Goal: Transaction & Acquisition: Purchase product/service

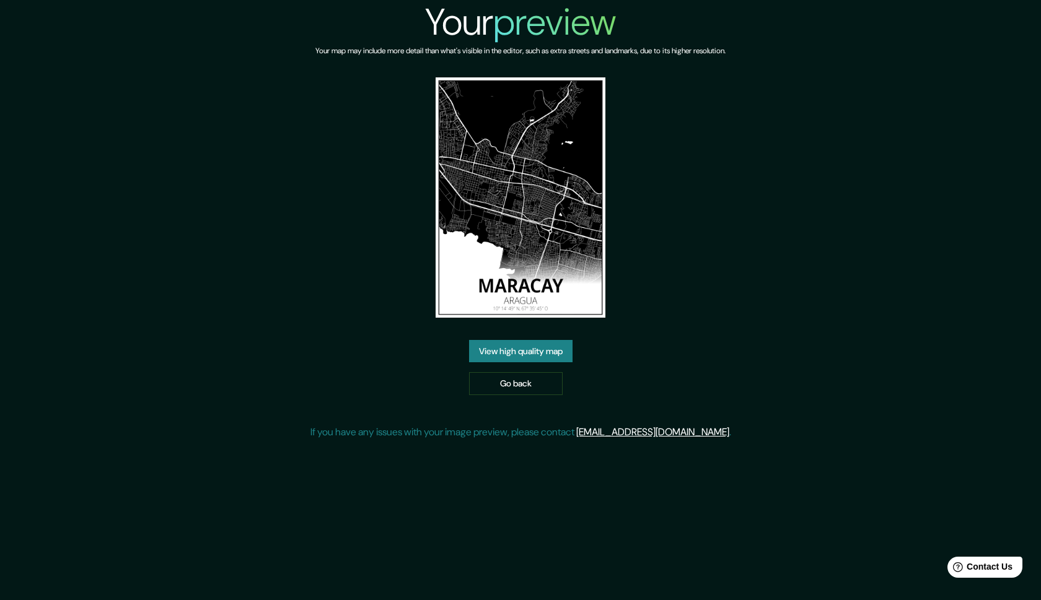
click at [536, 347] on link "View high quality map" at bounding box center [520, 351] width 103 height 23
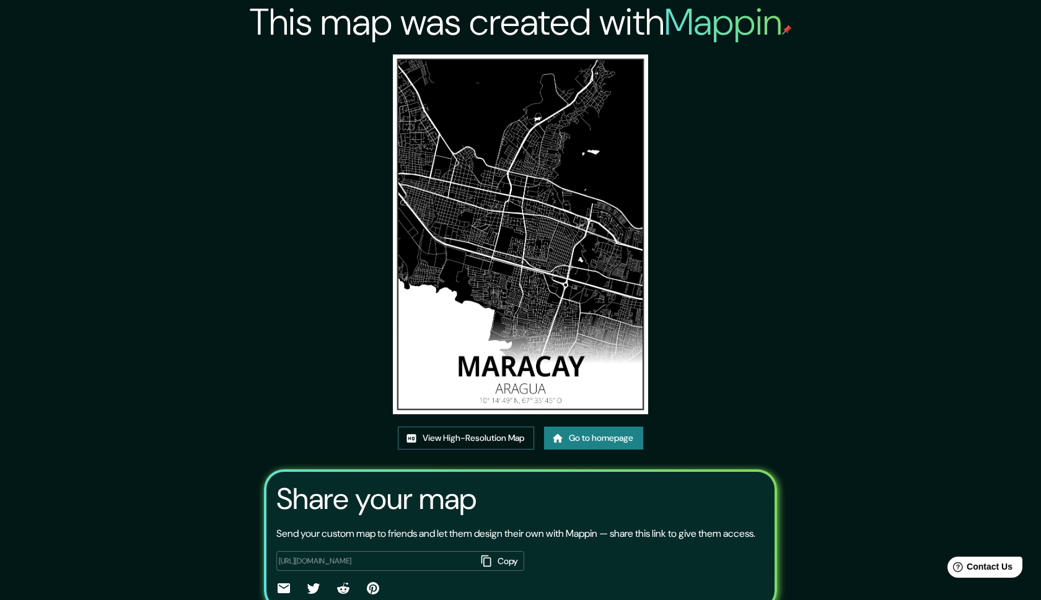
click at [463, 437] on link "View High-Resolution Map" at bounding box center [466, 438] width 136 height 23
click at [605, 440] on link "Go to homepage" at bounding box center [593, 438] width 99 height 23
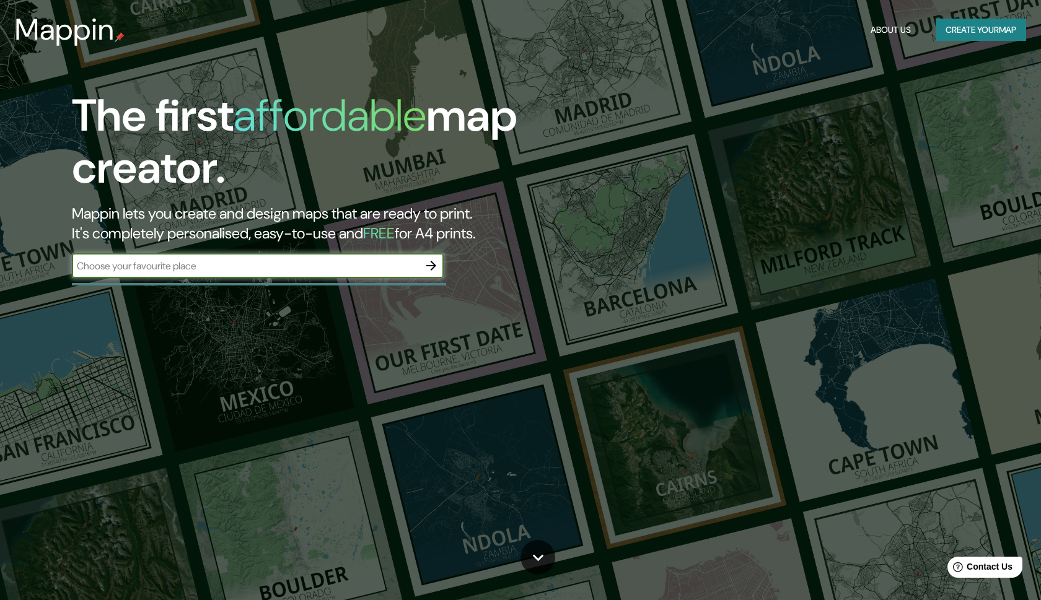
click at [969, 22] on button "Create your map" at bounding box center [981, 30] width 90 height 23
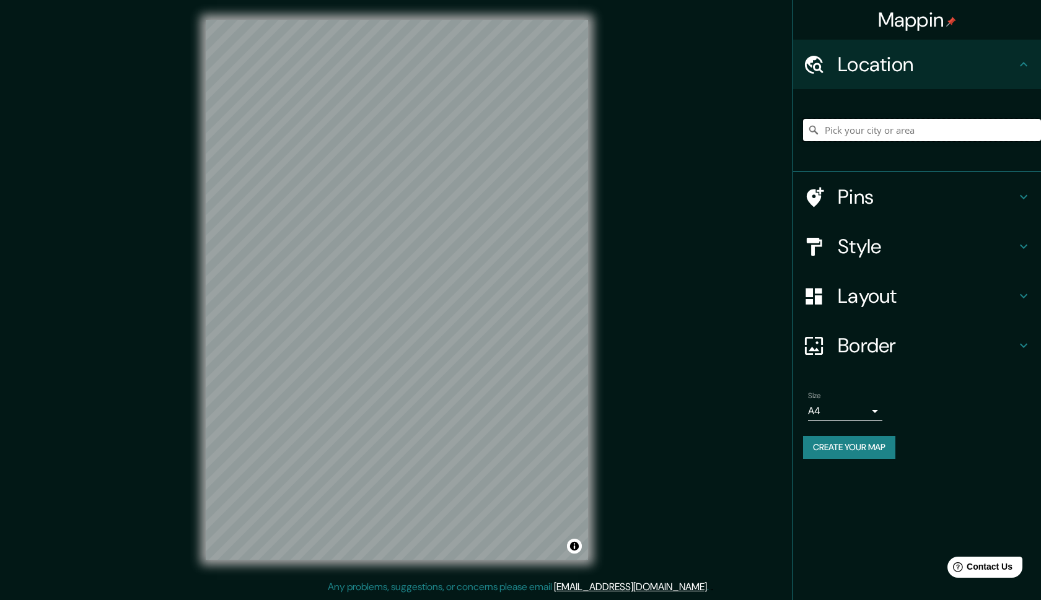
click at [862, 131] on input "Pick your city or area" at bounding box center [922, 130] width 238 height 22
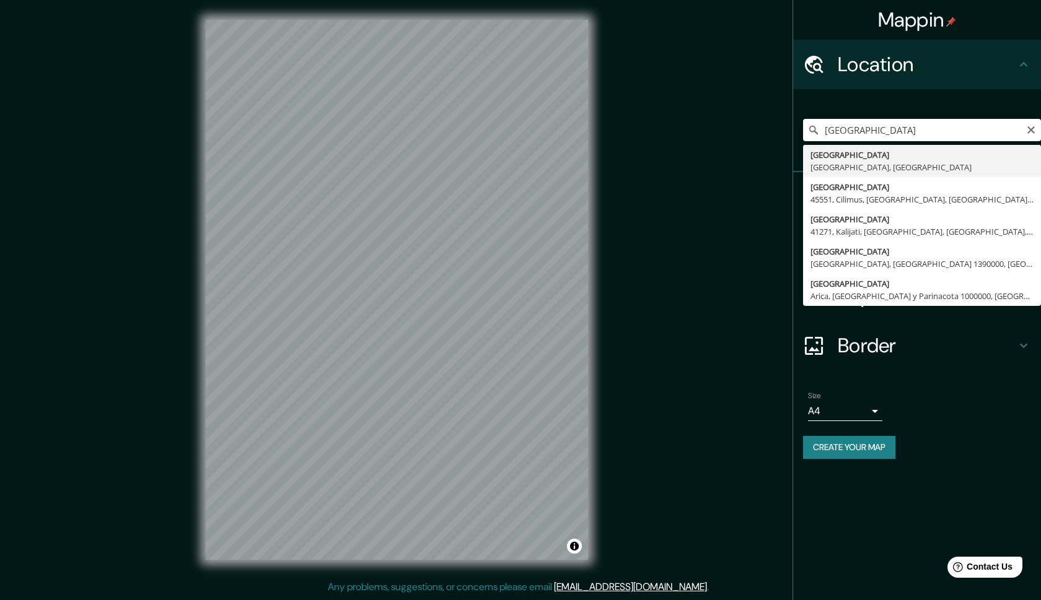
type input "[GEOGRAPHIC_DATA], [GEOGRAPHIC_DATA], [GEOGRAPHIC_DATA]"
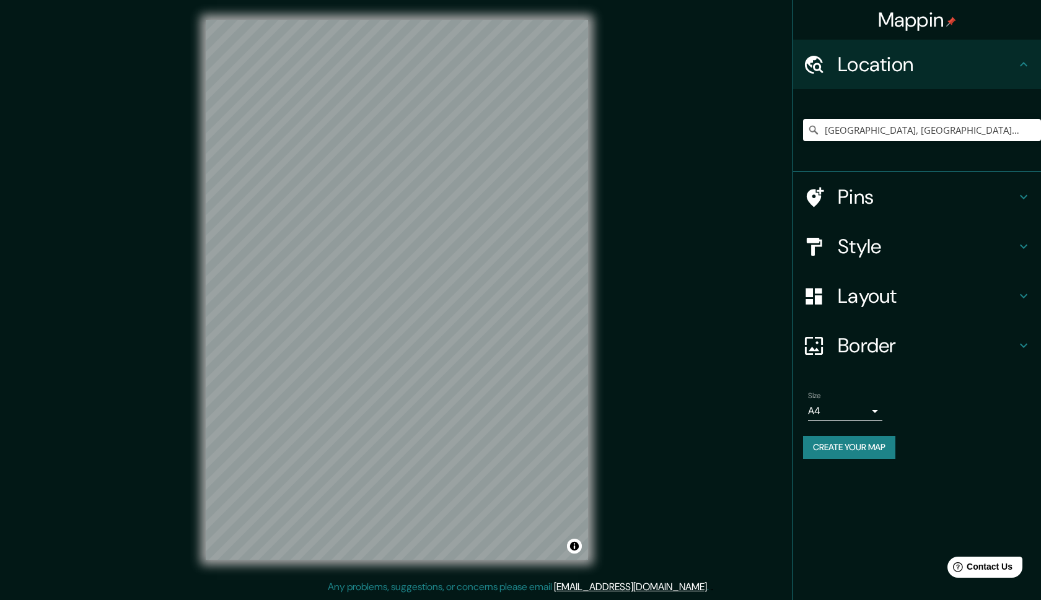
click at [1012, 242] on h4 "Style" at bounding box center [927, 246] width 178 height 25
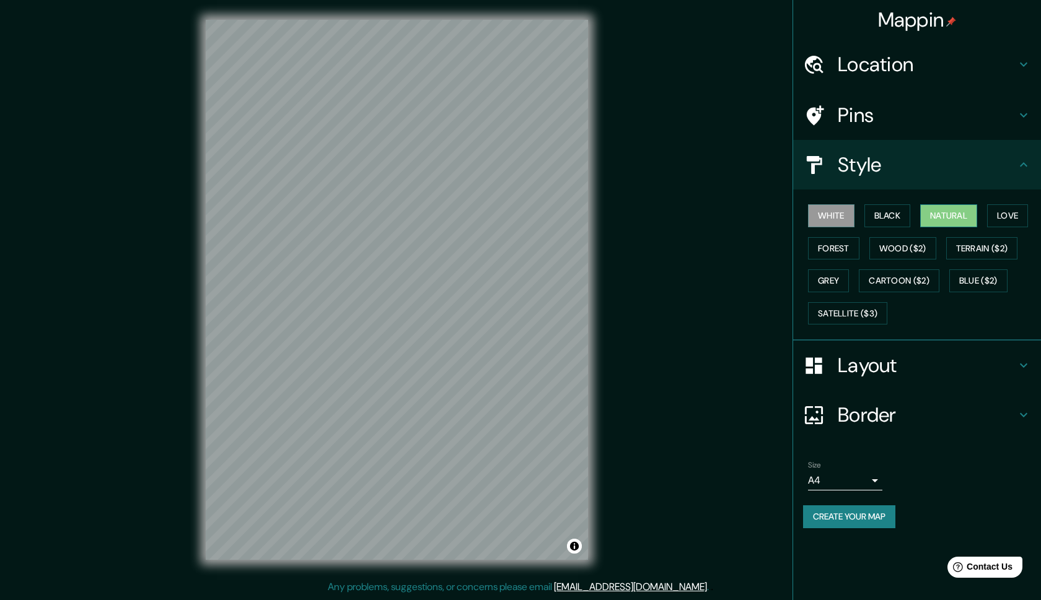
click at [953, 219] on button "Natural" at bounding box center [948, 215] width 57 height 23
click at [890, 214] on button "Black" at bounding box center [887, 215] width 46 height 23
click at [1022, 367] on icon at bounding box center [1023, 365] width 15 height 15
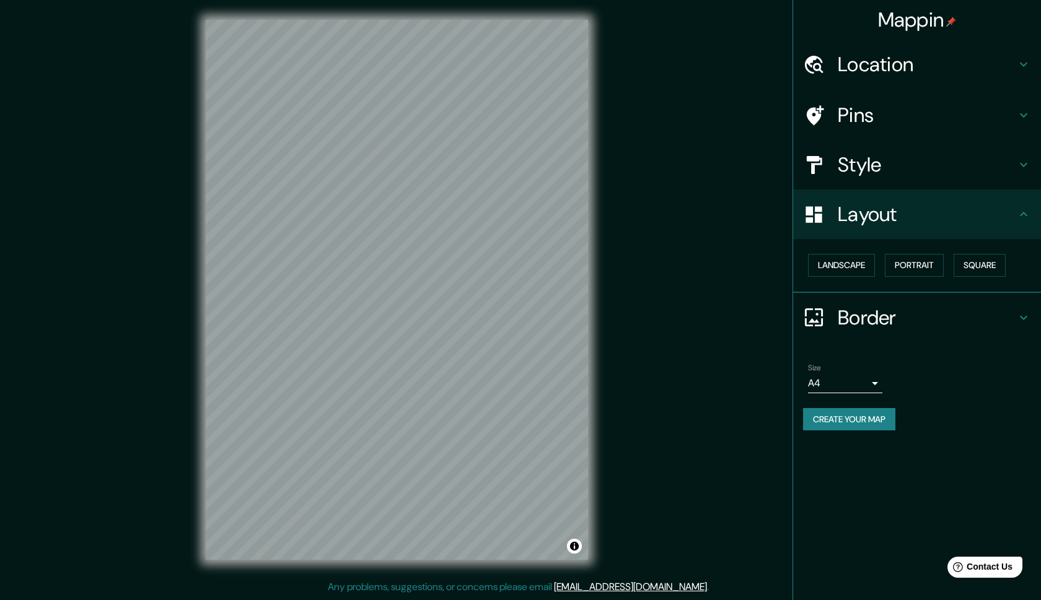
click at [976, 319] on h4 "Border" at bounding box center [927, 317] width 178 height 25
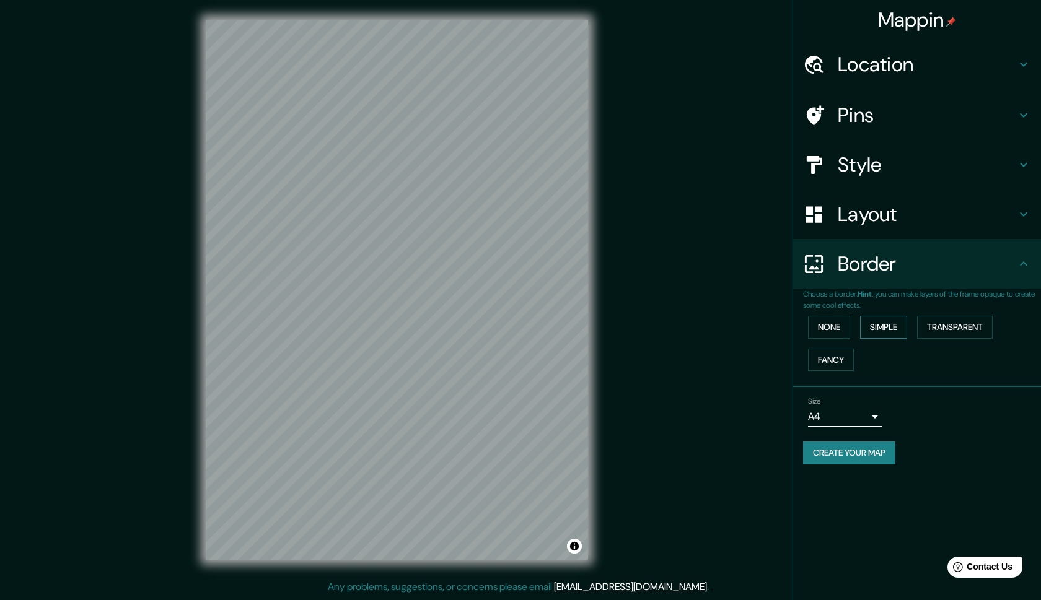
click at [885, 330] on button "Simple" at bounding box center [883, 327] width 47 height 23
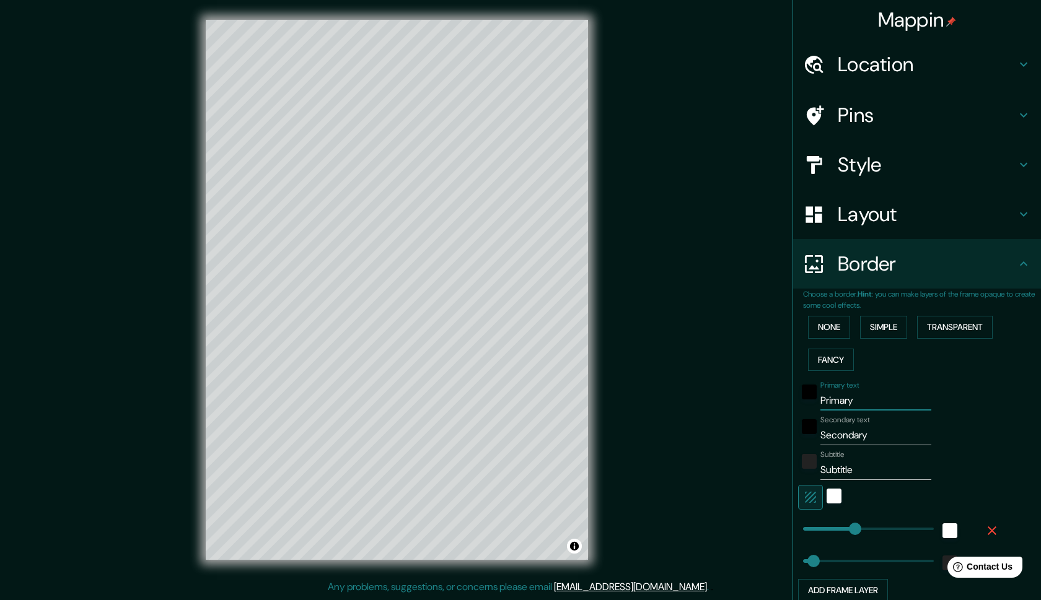
drag, startPoint x: 868, startPoint y: 402, endPoint x: 800, endPoint y: 402, distance: 68.2
click at [800, 402] on div "Primary text Primary" at bounding box center [899, 396] width 203 height 30
type input "c"
type input "247"
type input "49"
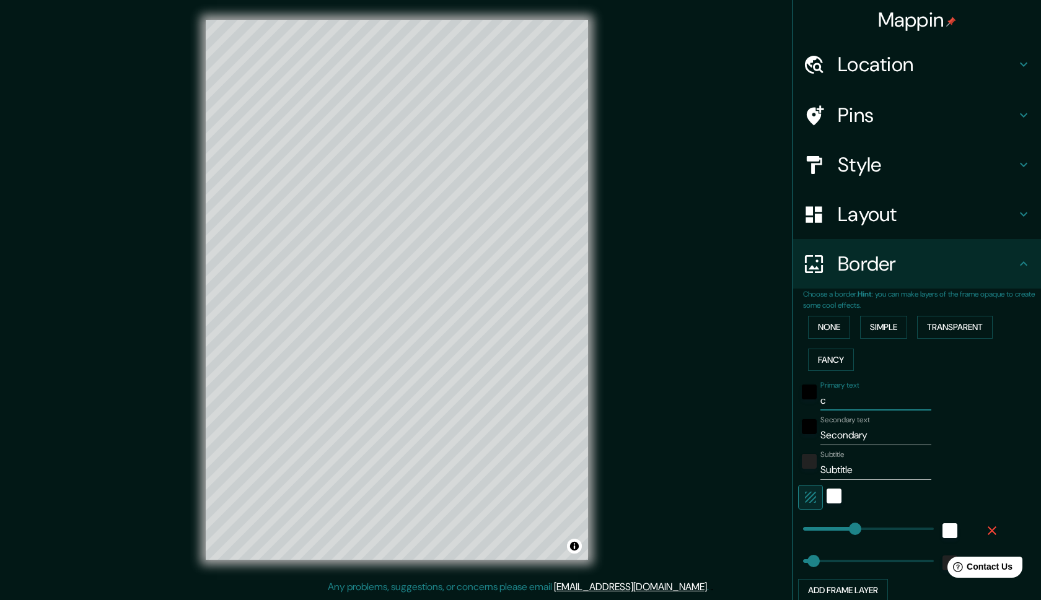
type input "247"
type input "49"
type input "ca"
type input "247"
type input "49"
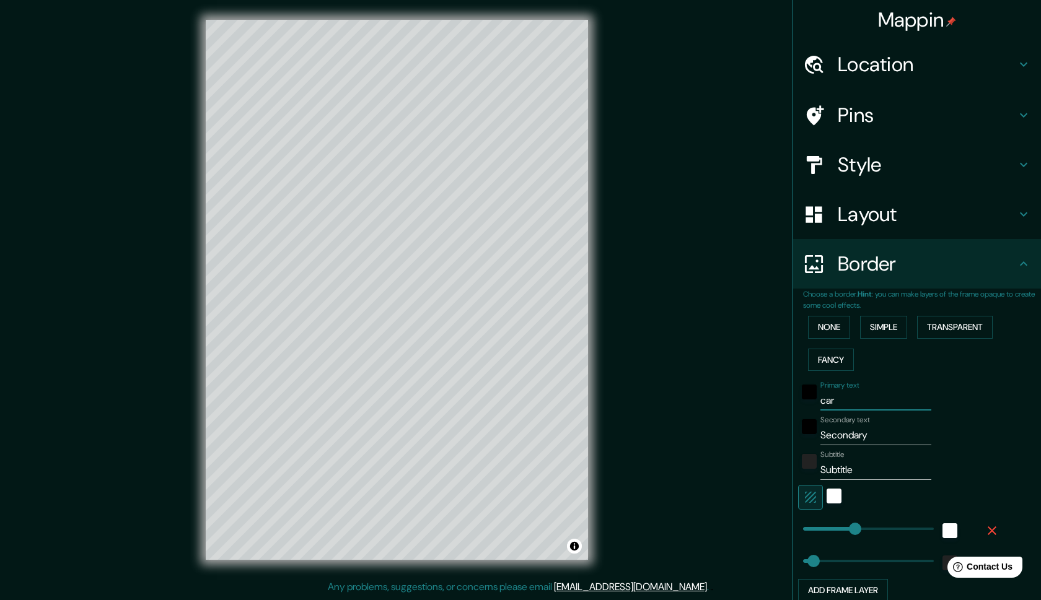
type input "cara"
type input "247"
type input "49"
type input "caraca"
type input "247"
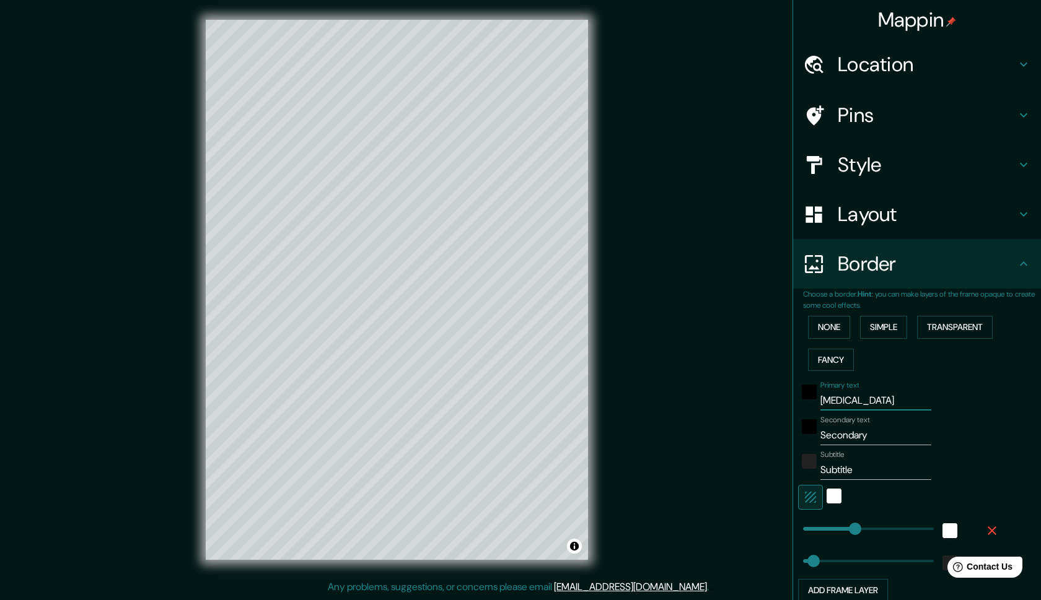
type input "49"
type input "[GEOGRAPHIC_DATA]"
type input "247"
type input "49"
type input "[GEOGRAPHIC_DATA]"
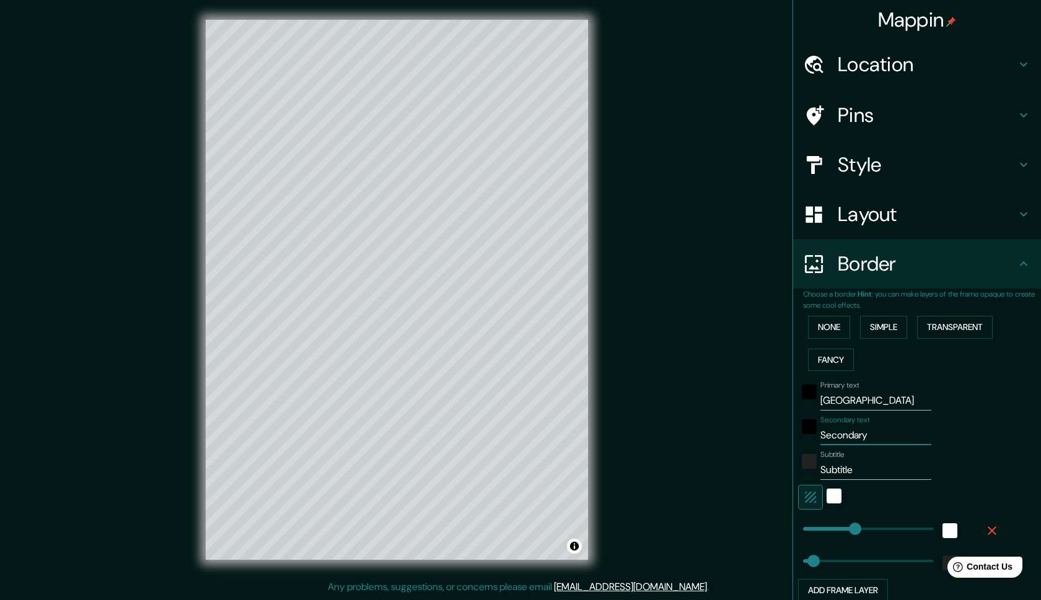
drag, startPoint x: 877, startPoint y: 439, endPoint x: 788, endPoint y: 439, distance: 89.2
click at [788, 439] on div "Mappin Location [GEOGRAPHIC_DATA], [GEOGRAPHIC_DATA], [GEOGRAPHIC_DATA] Pins St…" at bounding box center [520, 300] width 1041 height 600
type input "ve"
type input "247"
type input "49"
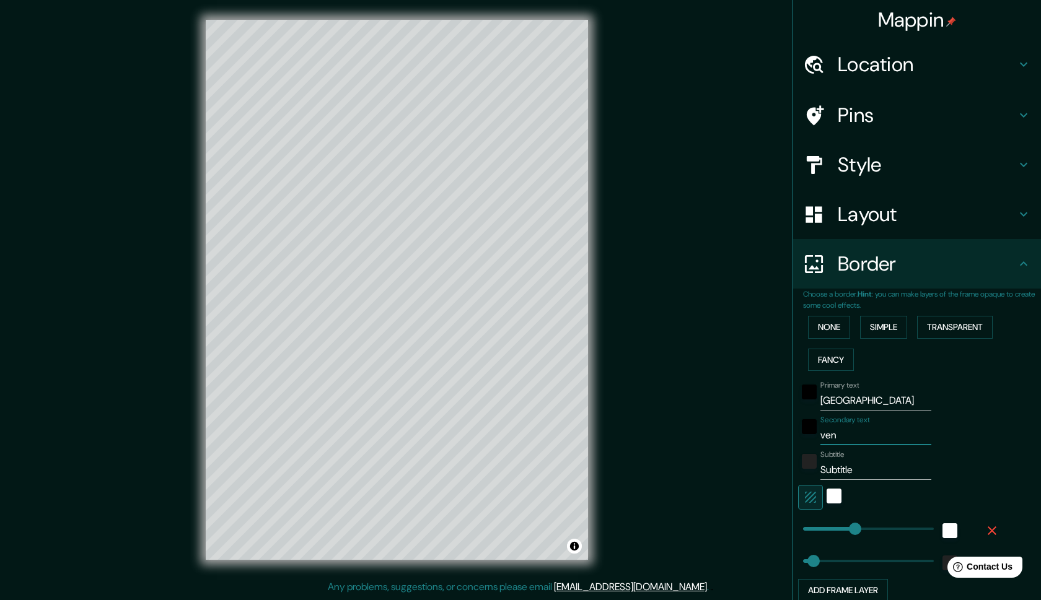
type input "vene"
type input "247"
type input "49"
type input "venez"
type input "247"
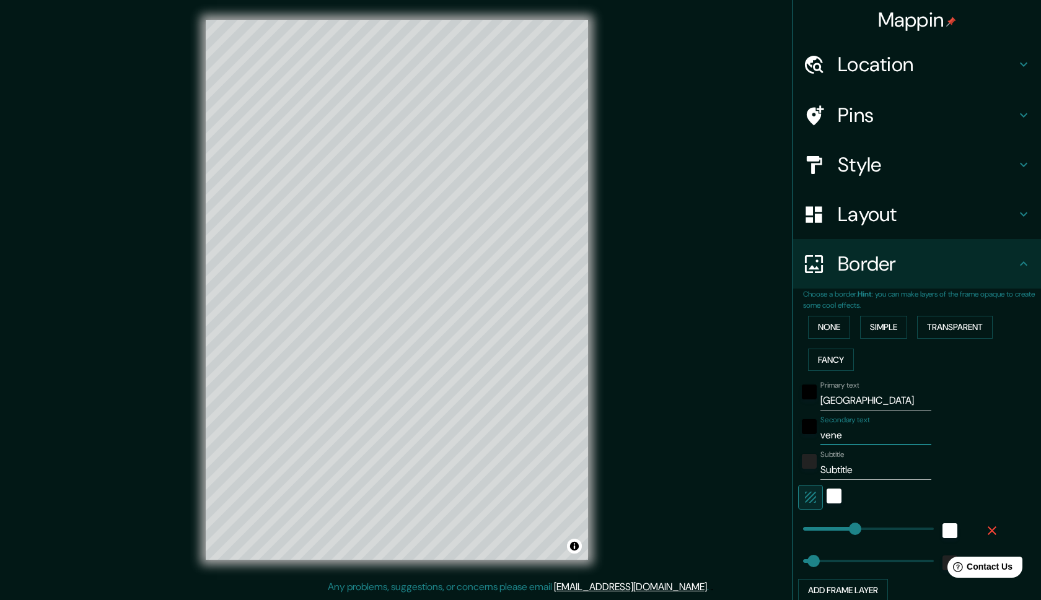
type input "49"
type input "venezue"
type input "247"
type input "49"
type input "[GEOGRAPHIC_DATA]"
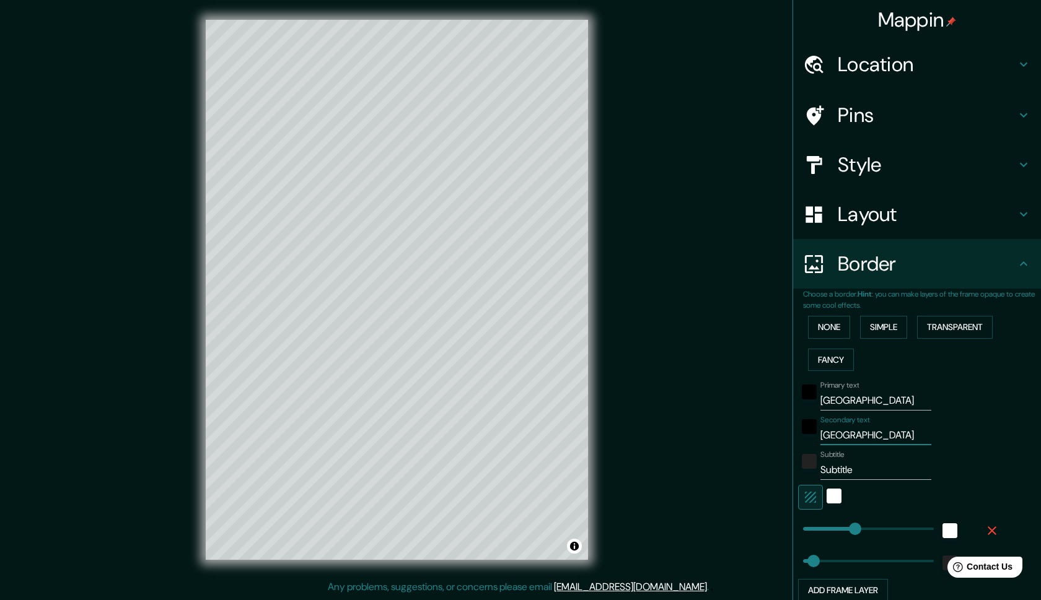
type input "247"
type input "49"
type input "[GEOGRAPHIC_DATA]"
drag, startPoint x: 865, startPoint y: 472, endPoint x: 812, endPoint y: 478, distance: 53.7
click at [812, 478] on div "Subtitle Subtitle" at bounding box center [899, 465] width 203 height 30
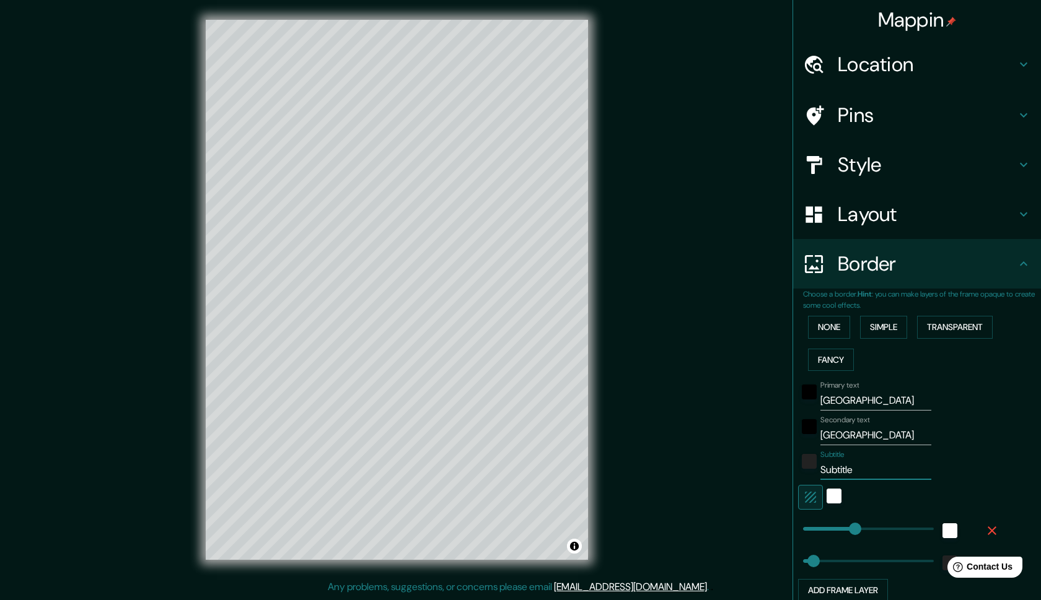
drag, startPoint x: 865, startPoint y: 472, endPoint x: 773, endPoint y: 475, distance: 91.8
click at [773, 475] on div "Mappin Location [GEOGRAPHIC_DATA], [GEOGRAPHIC_DATA], [GEOGRAPHIC_DATA] Pins St…" at bounding box center [520, 300] width 1041 height 600
paste input "10°30′00″N 66°56′00″O"
type input "10°30′00″N 66°56′00″O"
type input "247"
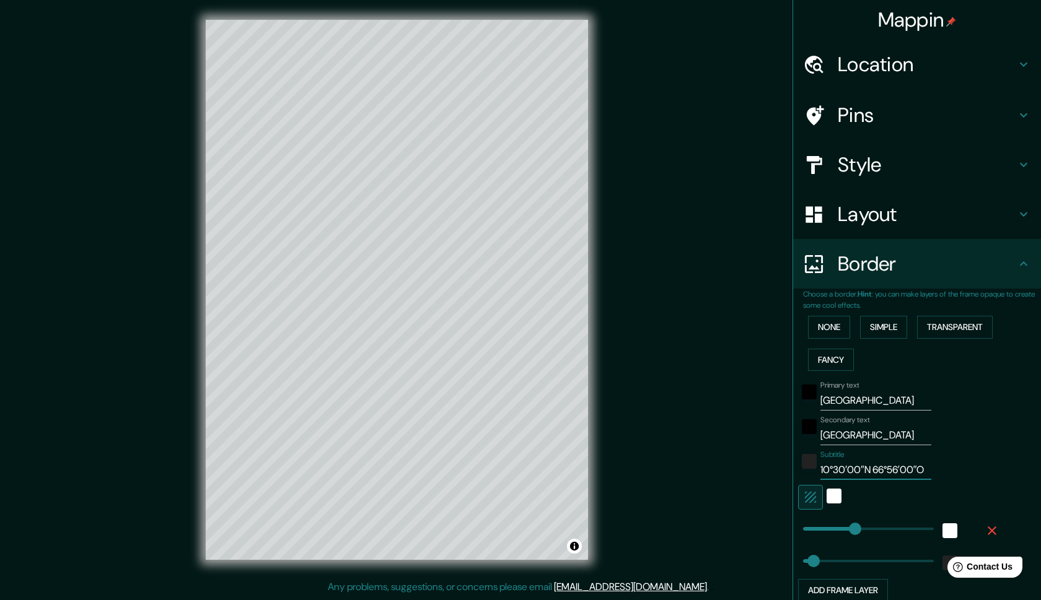
type input "49"
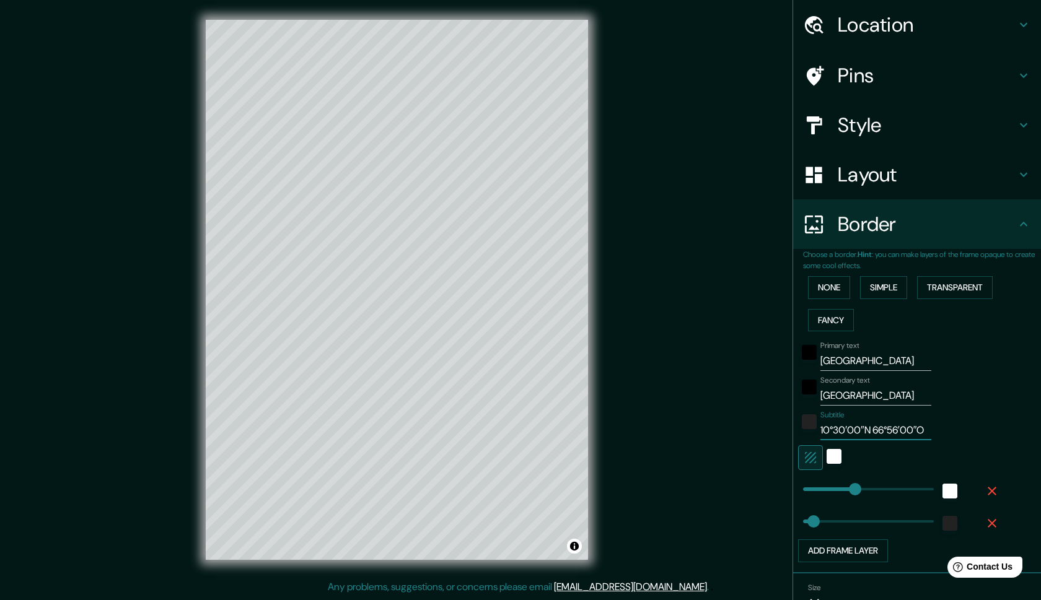
scroll to position [45, 0]
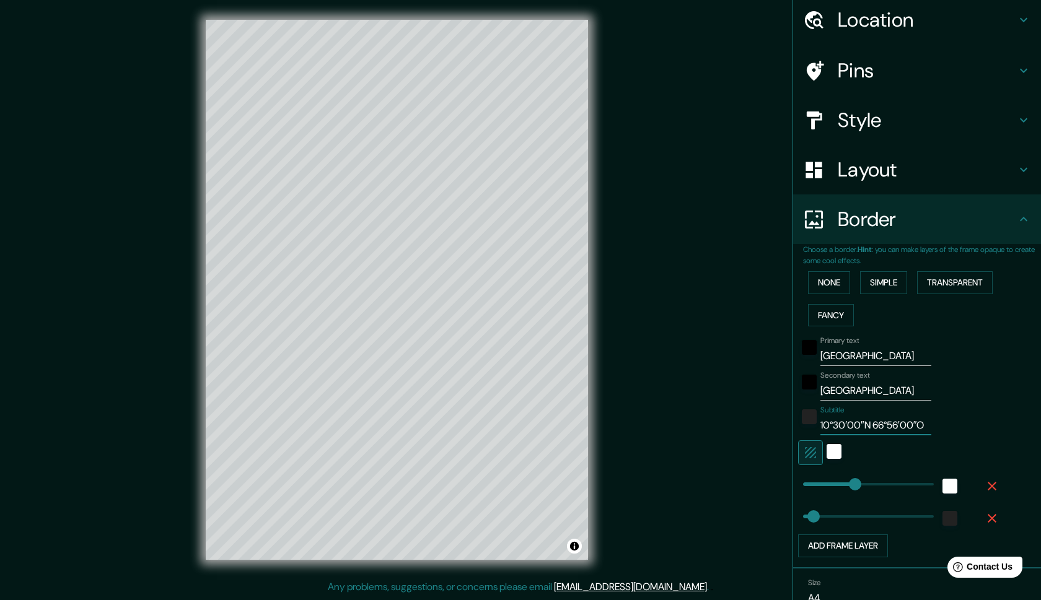
type input "247"
type input "10°30′00″N 66°56′00″O"
type input "64"
drag, startPoint x: 856, startPoint y: 490, endPoint x: 817, endPoint y: 494, distance: 40.0
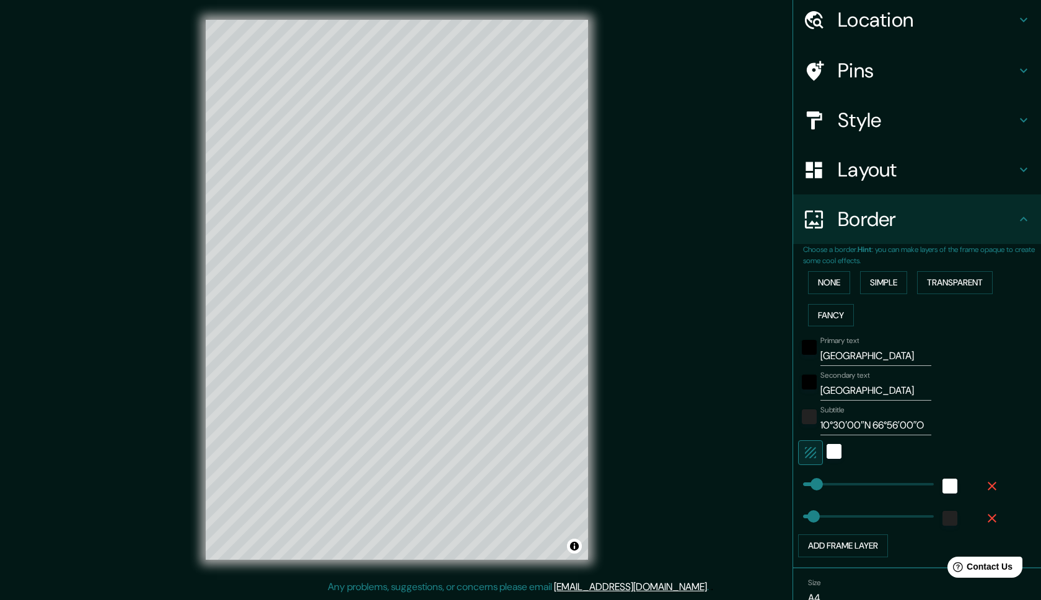
type input "38"
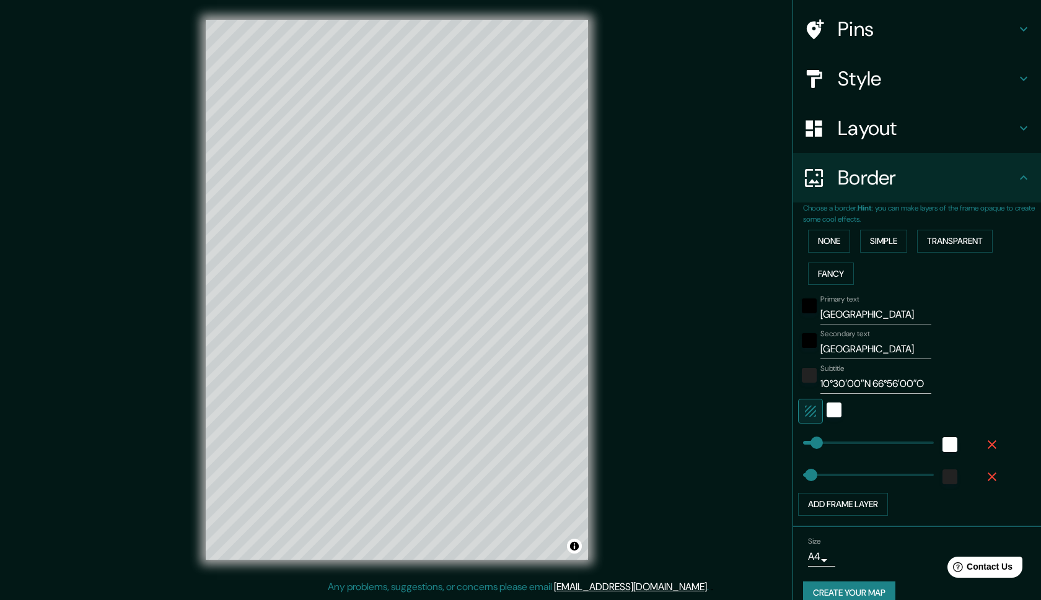
scroll to position [105, 0]
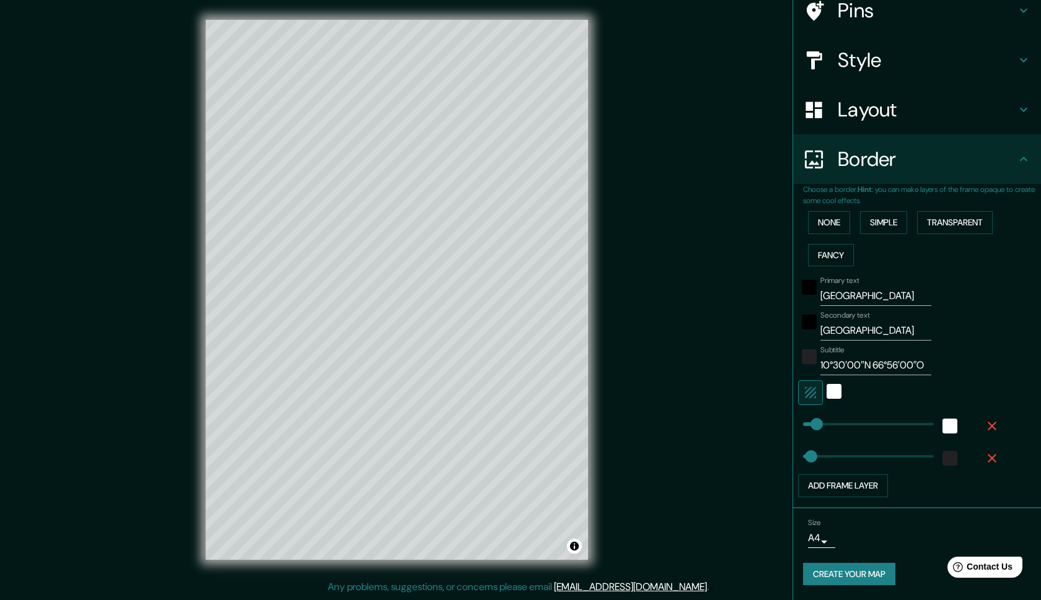
click at [846, 571] on button "Create your map" at bounding box center [849, 574] width 92 height 23
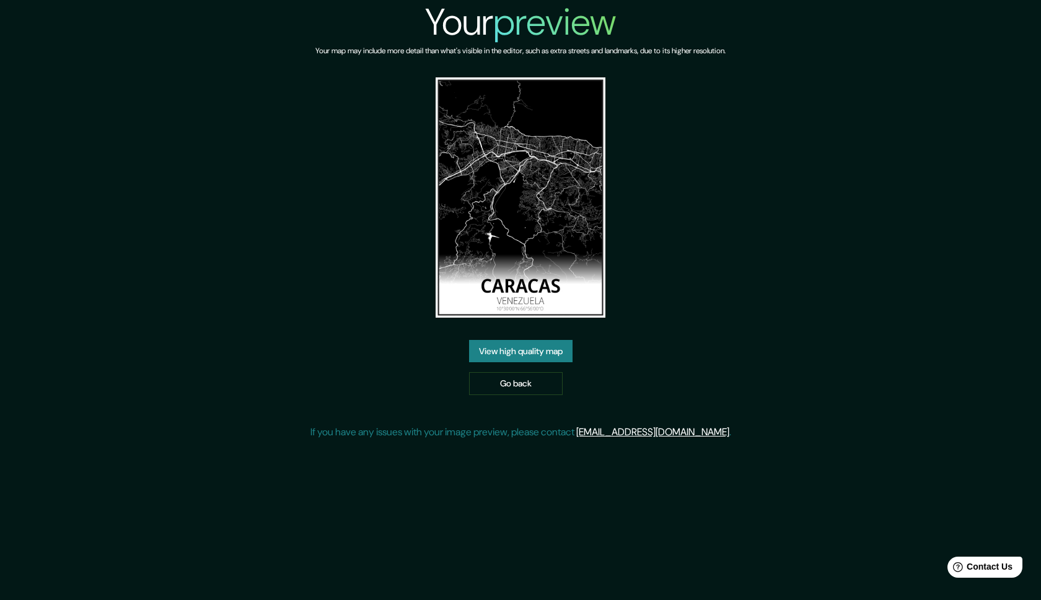
click at [542, 349] on link "View high quality map" at bounding box center [520, 351] width 103 height 23
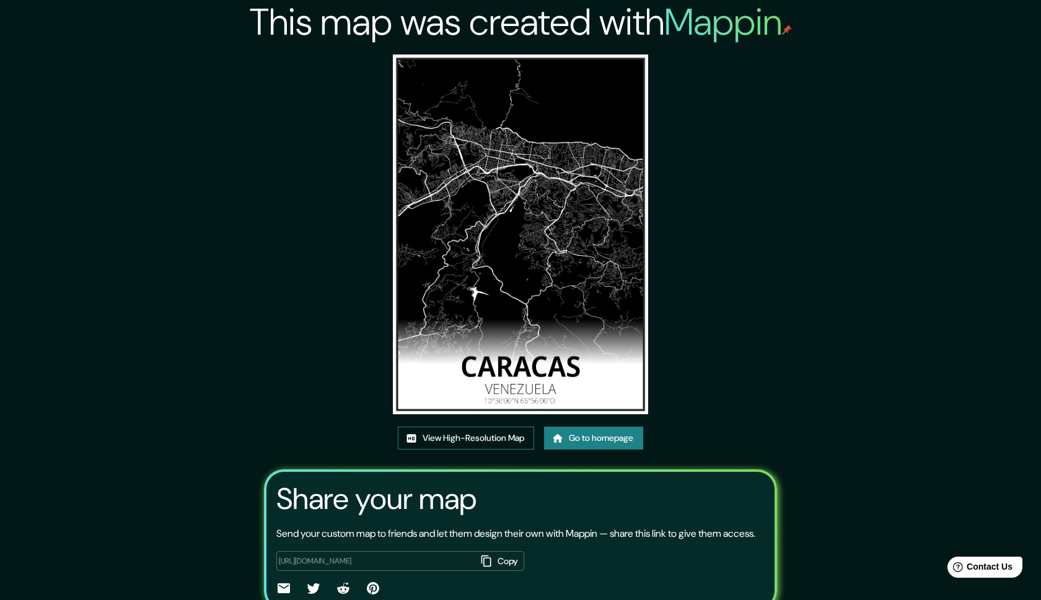
click at [472, 434] on link "View High-Resolution Map" at bounding box center [466, 438] width 136 height 23
click at [605, 438] on link "Go to homepage" at bounding box center [593, 438] width 99 height 23
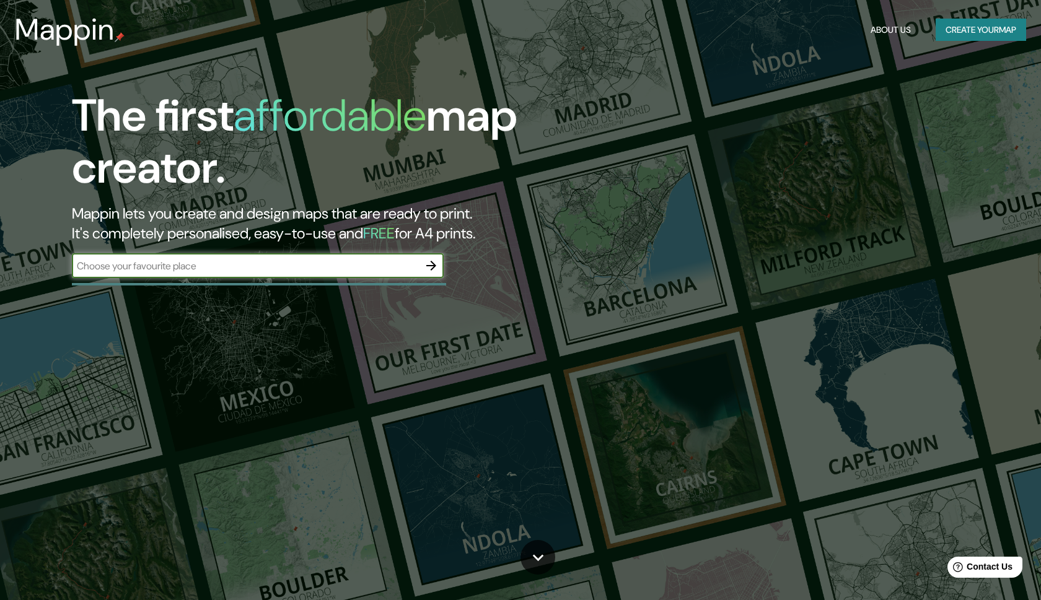
click at [982, 35] on button "Create your map" at bounding box center [981, 30] width 90 height 23
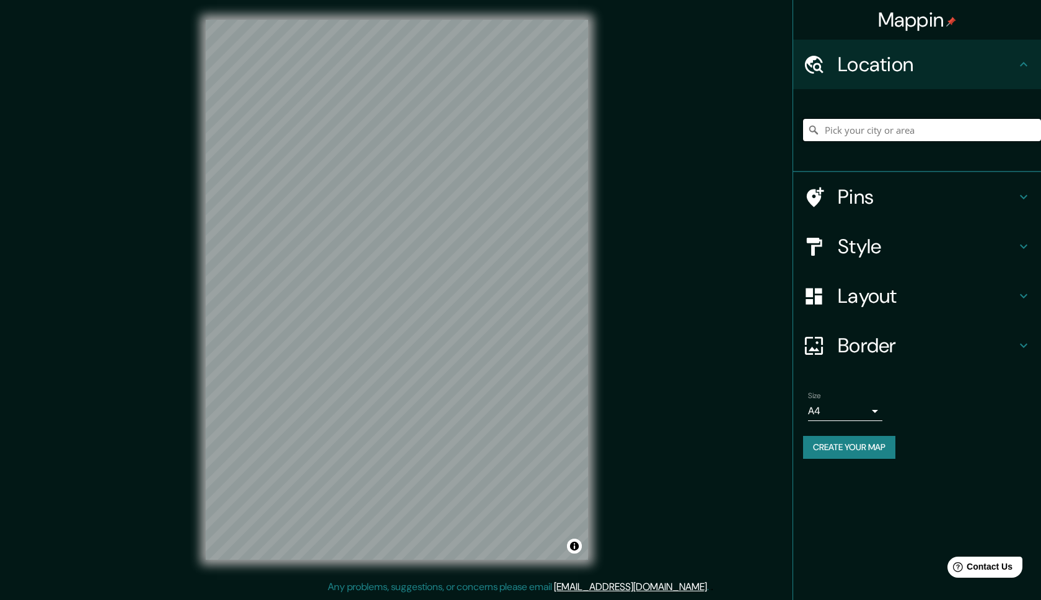
click at [885, 132] on input "Pick your city or area" at bounding box center [922, 130] width 238 height 22
click at [870, 128] on input "Pick your city or area" at bounding box center [922, 130] width 238 height 22
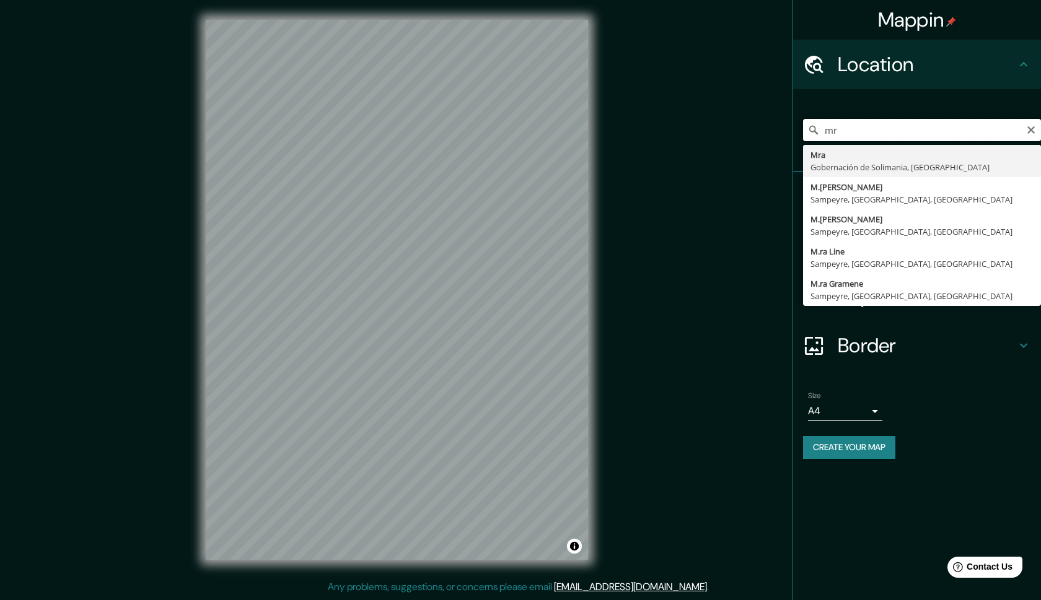
type input "m"
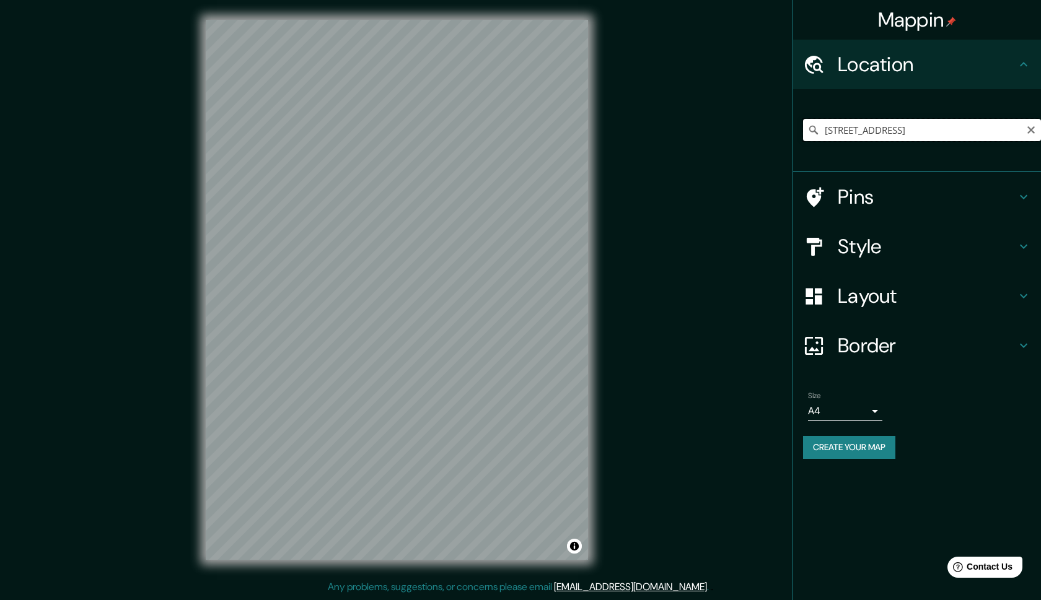
drag, startPoint x: 1025, startPoint y: 130, endPoint x: 834, endPoint y: 131, distance: 190.9
click at [834, 131] on input "Maracay Way, St. Catharines, Ontario L2W 1C5, Canadá" at bounding box center [922, 130] width 238 height 22
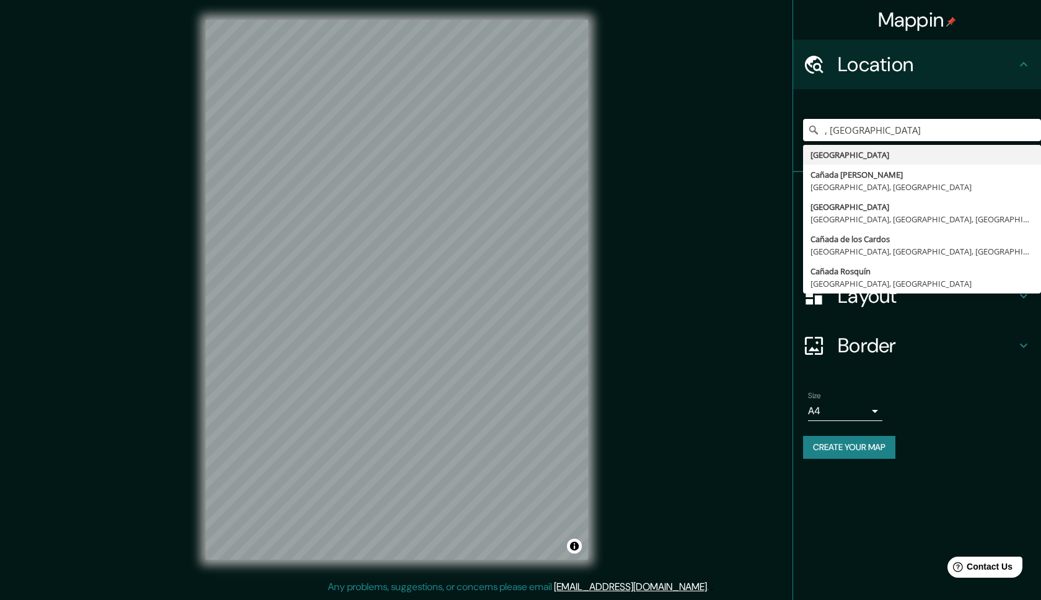
drag, startPoint x: 878, startPoint y: 130, endPoint x: 797, endPoint y: 146, distance: 82.8
click at [797, 146] on div ", Canadá Canadá Cañada de Gómez Provincia de Santa Fe, Argentina Canada Rennes,…" at bounding box center [917, 130] width 248 height 83
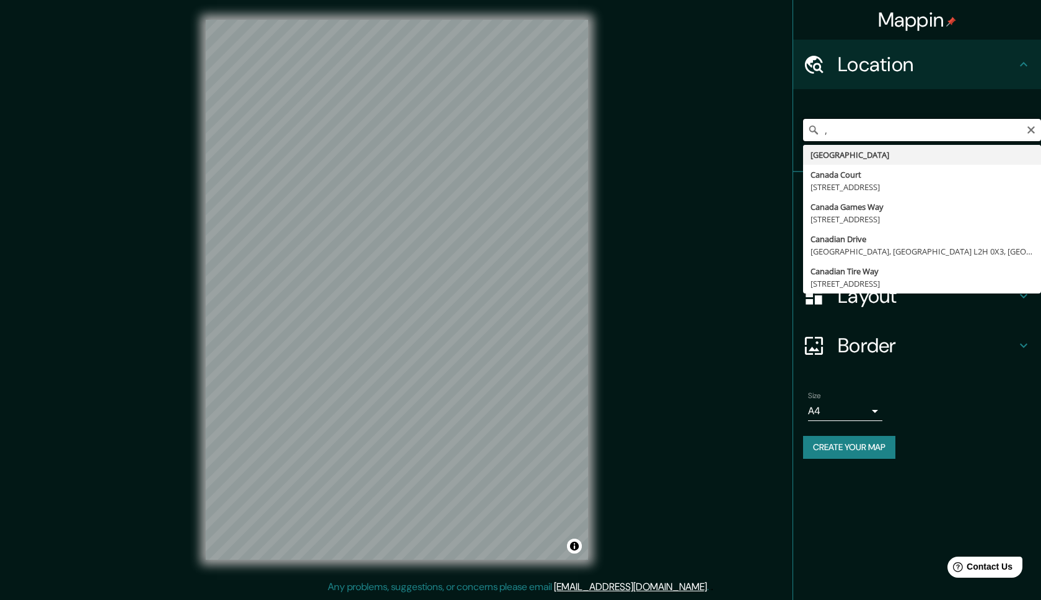
type input ","
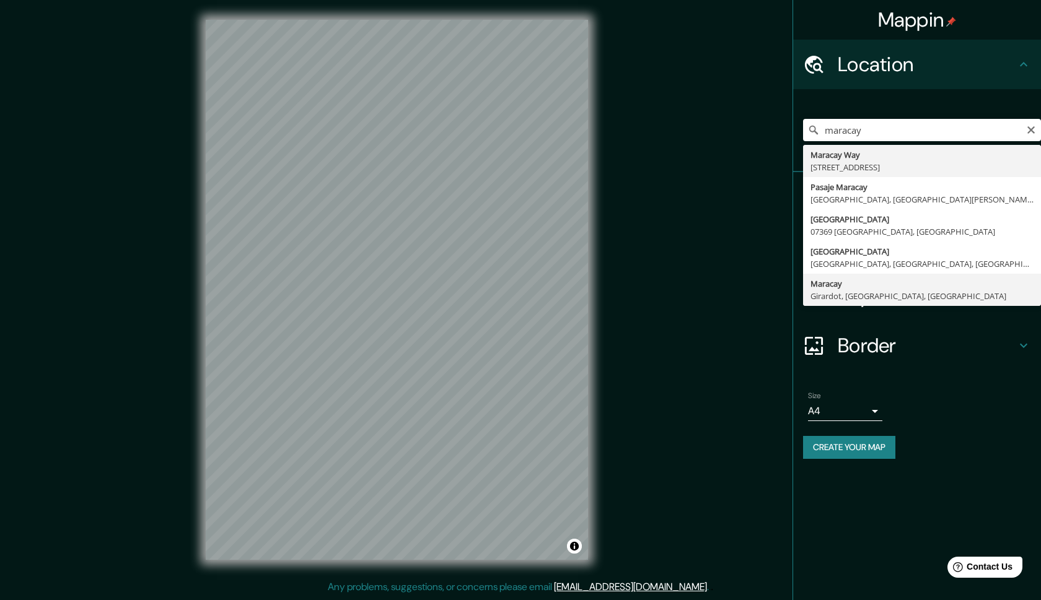
type input "Maracay, Girardot, Aragua, Venezuela"
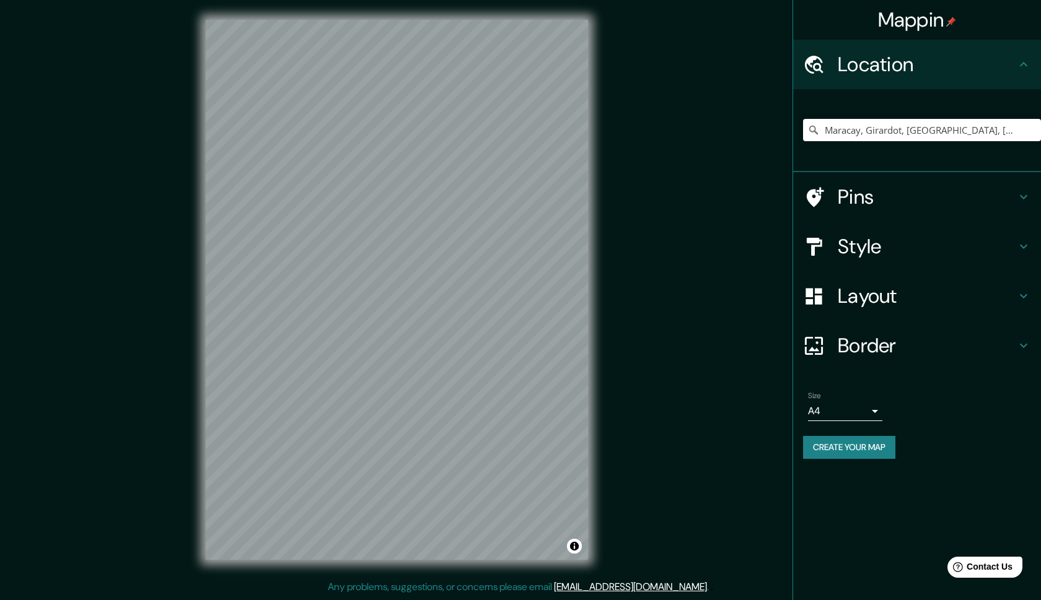
click at [969, 239] on h4 "Style" at bounding box center [927, 246] width 178 height 25
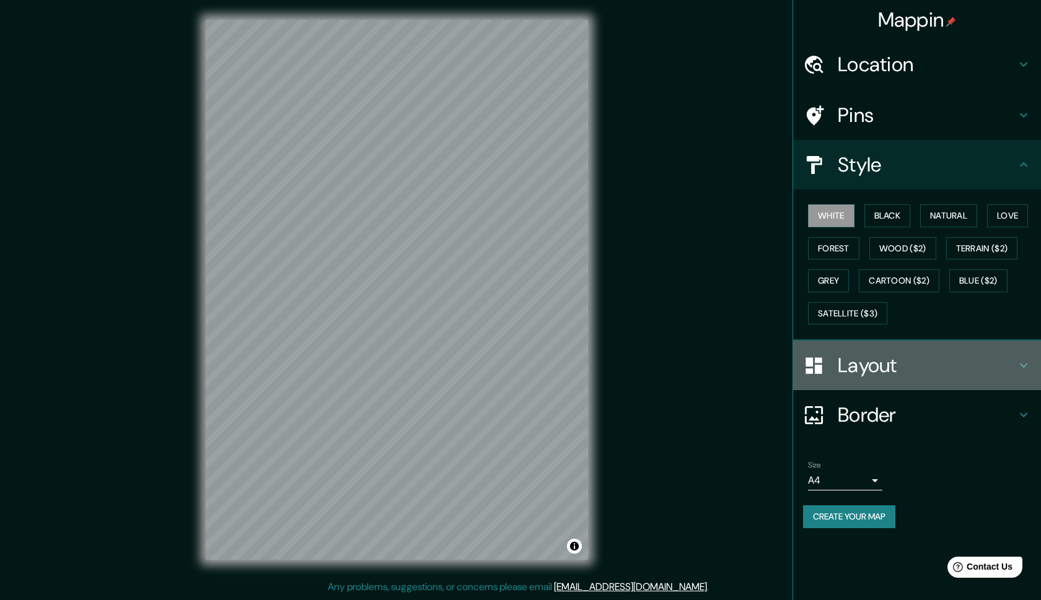
click at [904, 371] on h4 "Layout" at bounding box center [927, 365] width 178 height 25
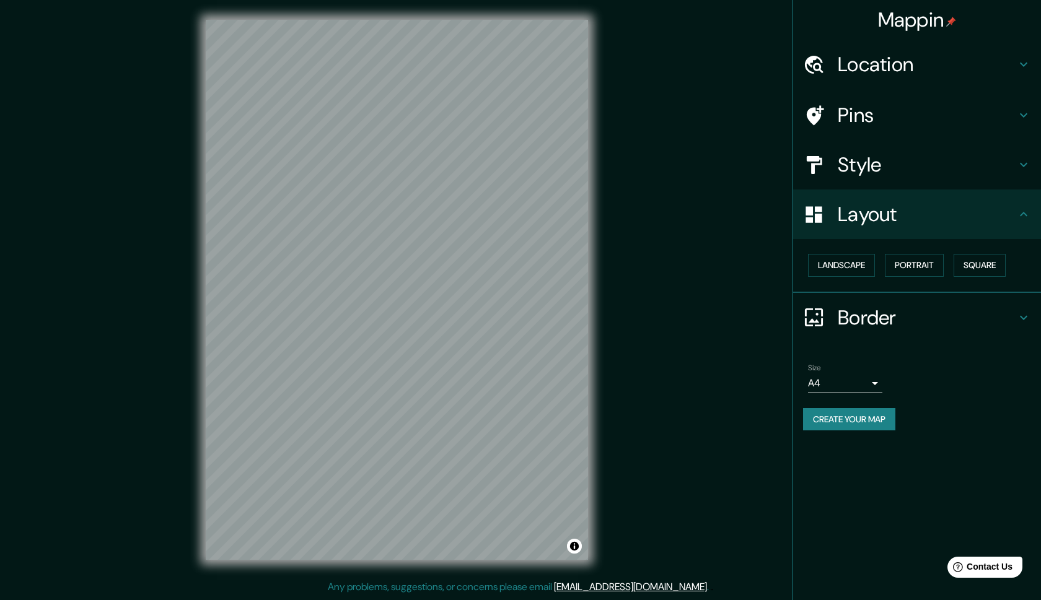
click at [934, 321] on h4 "Border" at bounding box center [927, 317] width 178 height 25
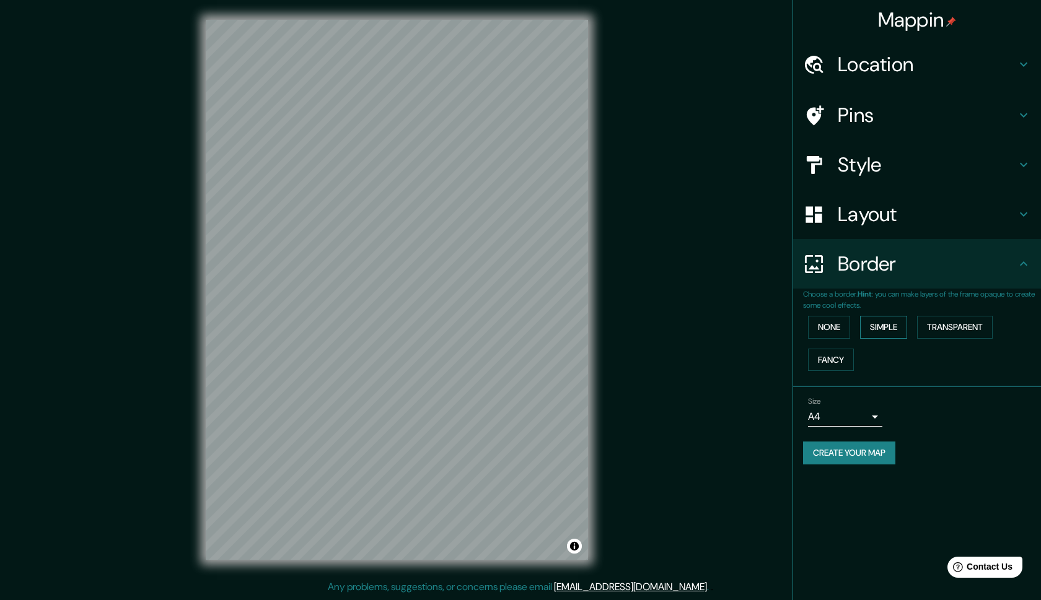
click at [890, 329] on button "Simple" at bounding box center [883, 327] width 47 height 23
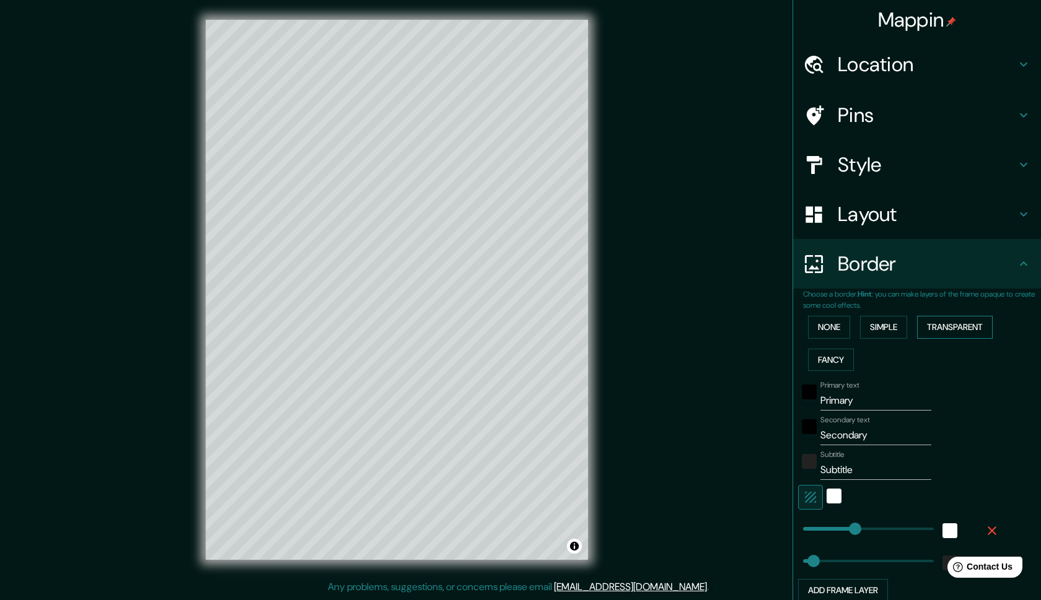
click at [956, 331] on button "Transparent" at bounding box center [955, 327] width 76 height 23
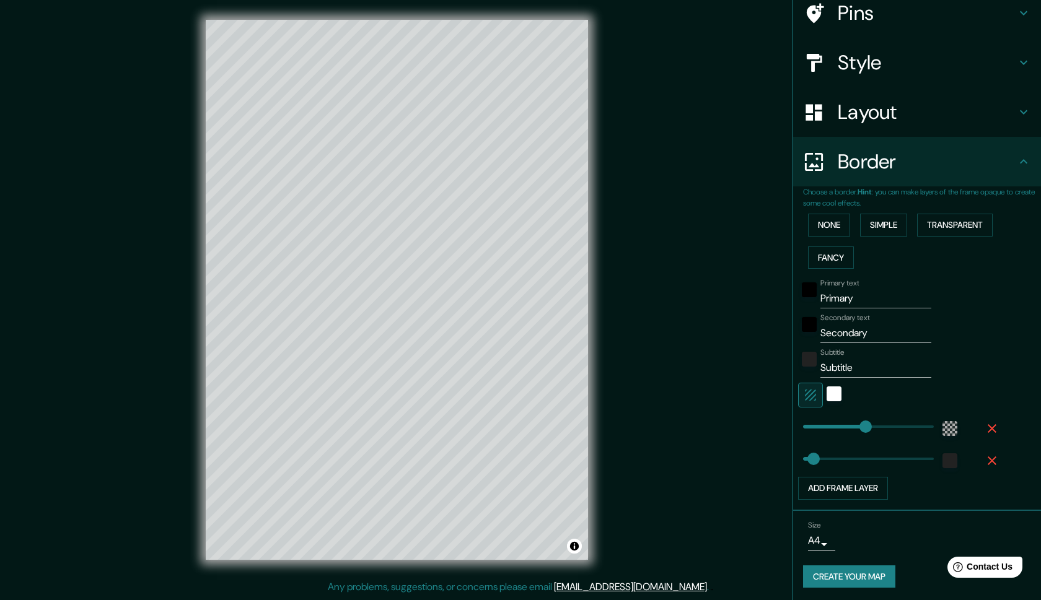
scroll to position [105, 0]
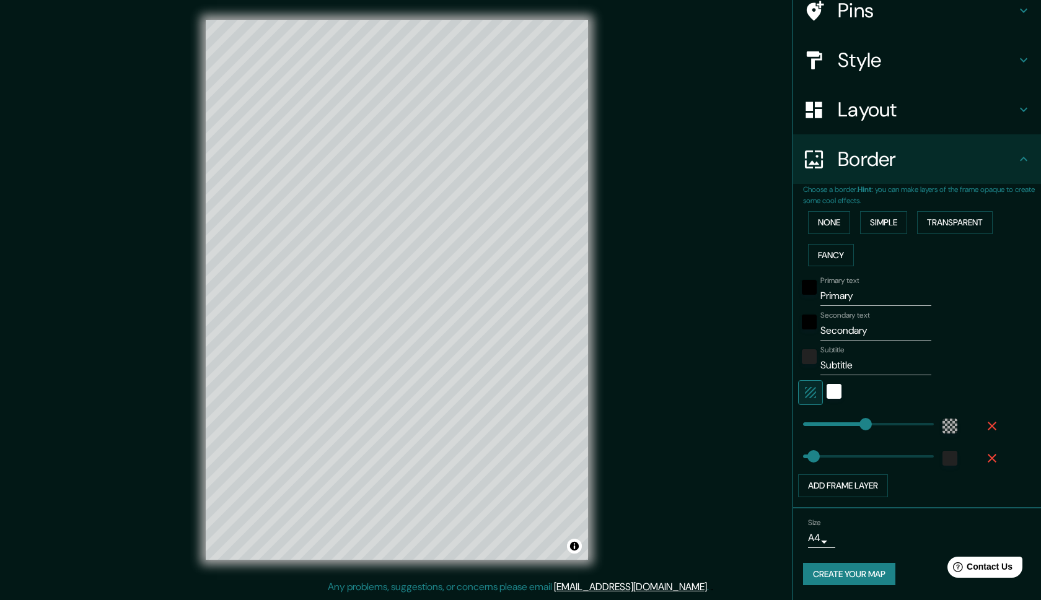
type input "296"
click at [859, 292] on input "Primary" at bounding box center [875, 296] width 111 height 20
click at [859, 294] on input "Primary" at bounding box center [875, 296] width 111 height 20
click at [860, 297] on input "Primary" at bounding box center [875, 296] width 111 height 20
drag, startPoint x: 860, startPoint y: 297, endPoint x: 824, endPoint y: 297, distance: 35.9
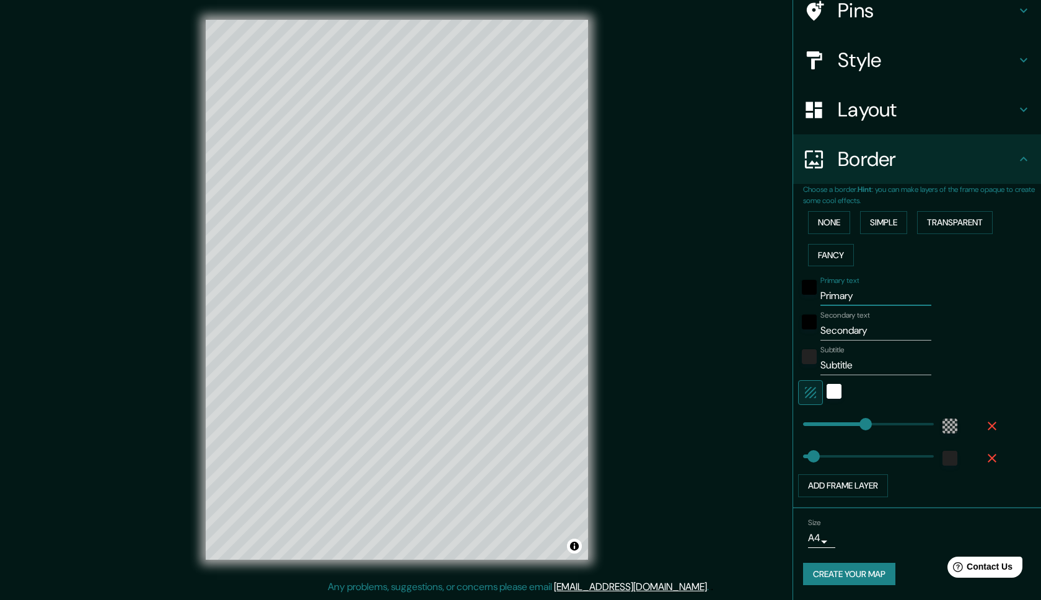
click at [824, 297] on input "Primary" at bounding box center [875, 296] width 111 height 20
type input "MA"
type input "296"
type input "49"
type input "MARACAY"
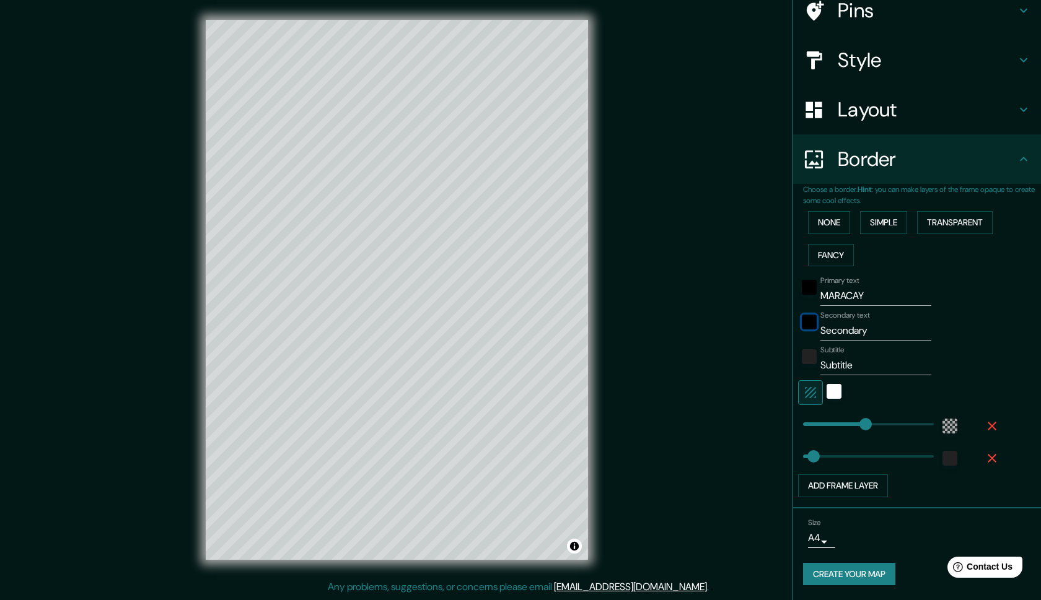
type input "296"
type input "49"
drag, startPoint x: 875, startPoint y: 331, endPoint x: 809, endPoint y: 335, distance: 66.4
click at [809, 335] on div "Secondary text Secondary" at bounding box center [899, 326] width 203 height 30
type input "A"
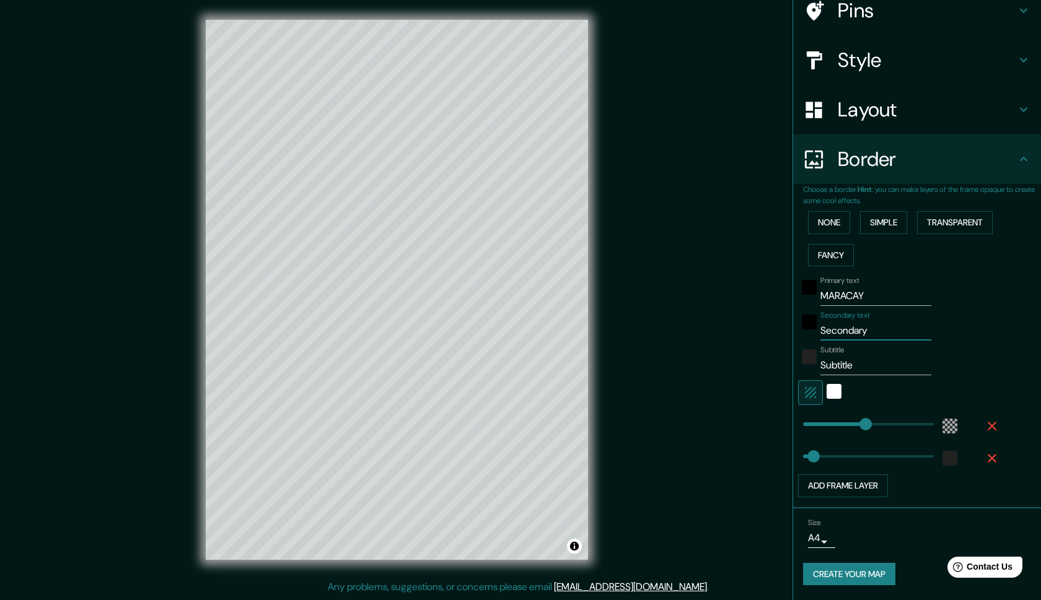
type input "296"
type input "49"
type input "ARA"
type input "296"
type input "49"
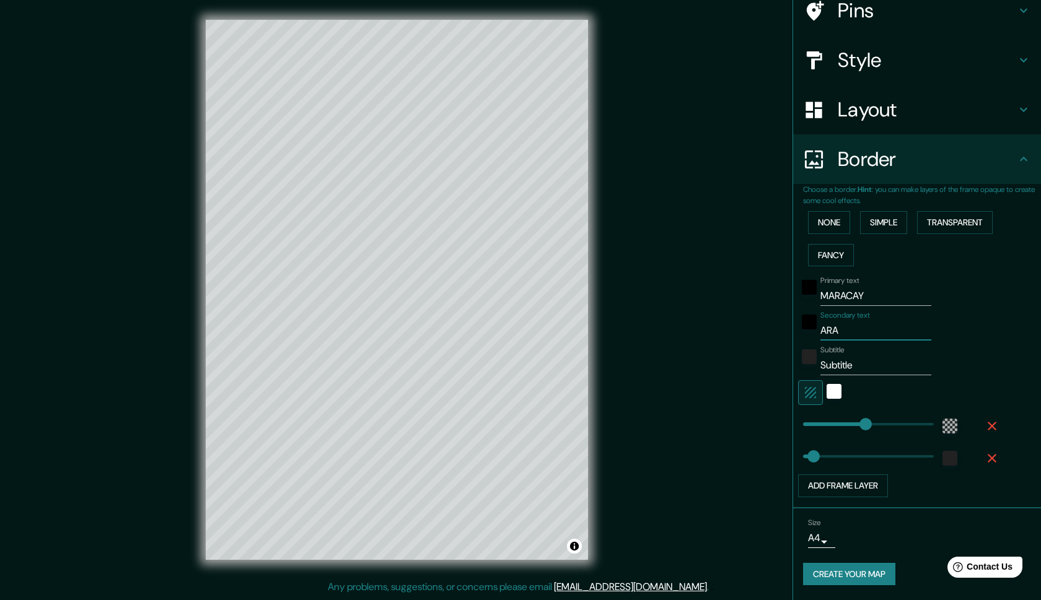
type input "ARAG"
type input "296"
type input "49"
type input "ARAGUA"
type input "296"
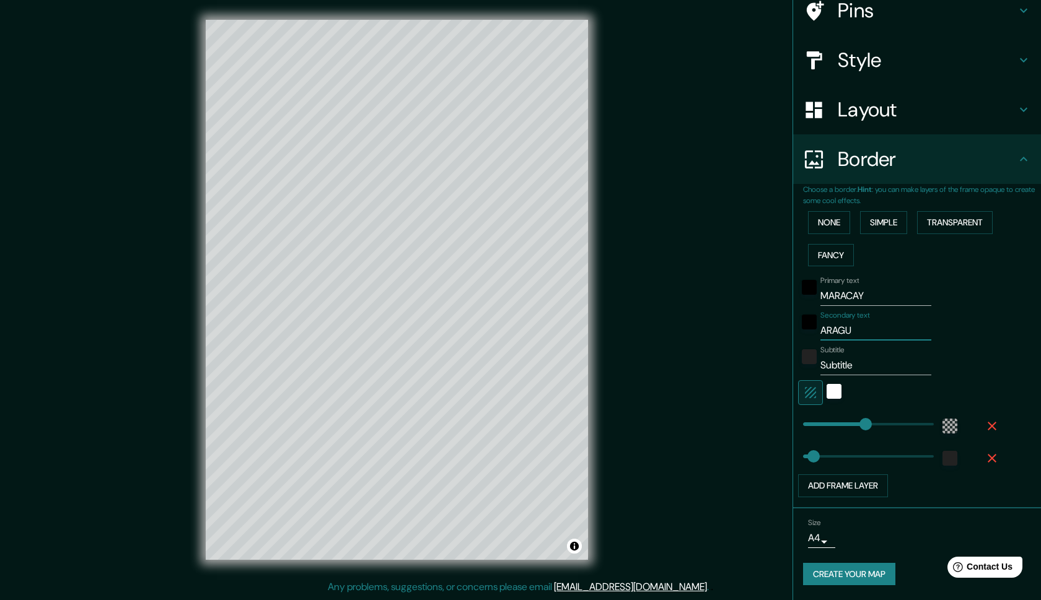
type input "49"
type input "ARAGUA"
drag, startPoint x: 869, startPoint y: 366, endPoint x: 805, endPoint y: 371, distance: 64.0
click at [805, 371] on div "Subtitle Subtitle" at bounding box center [899, 361] width 203 height 30
paste input "10°14′49″N 67°35′45″O"
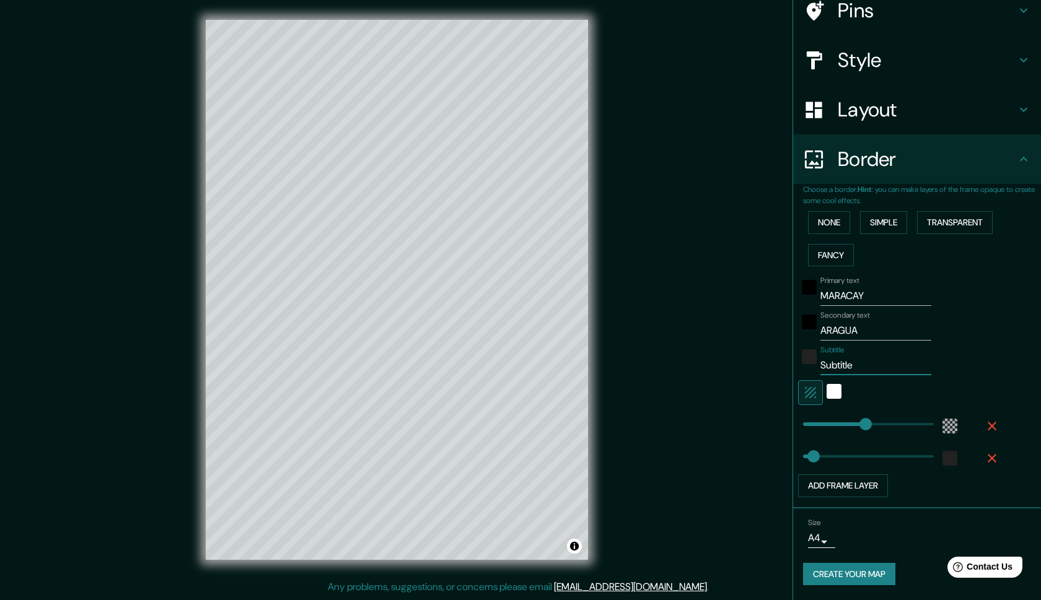
type input "10°14′49″N 67°35′45″O"
type input "296"
type input "49"
type input "296"
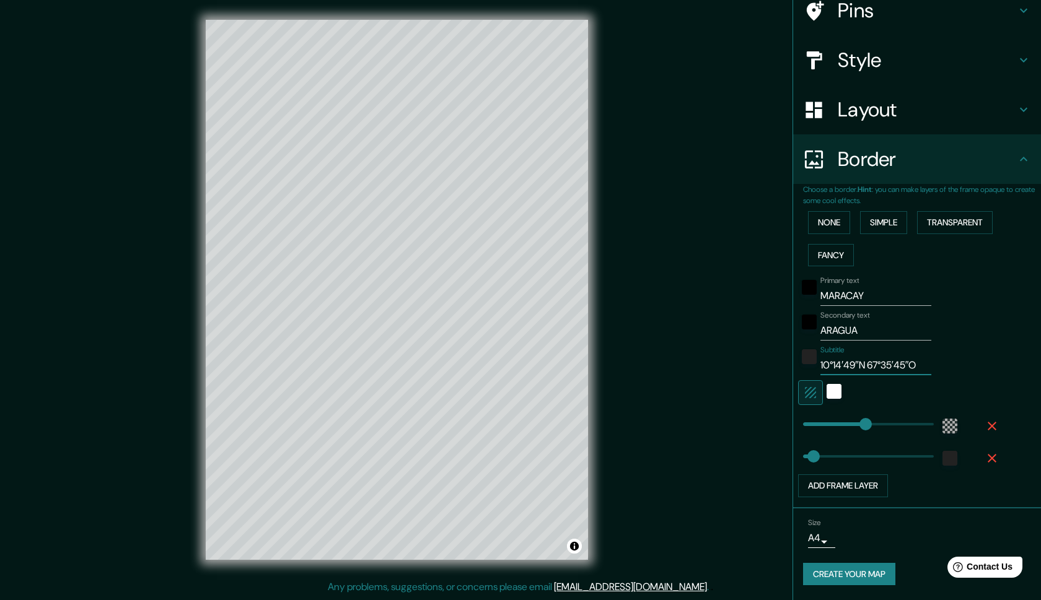
type input "10°14′49″N 67°35′45″O"
type input "64"
drag, startPoint x: 864, startPoint y: 431, endPoint x: 817, endPoint y: 431, distance: 47.1
type input "32"
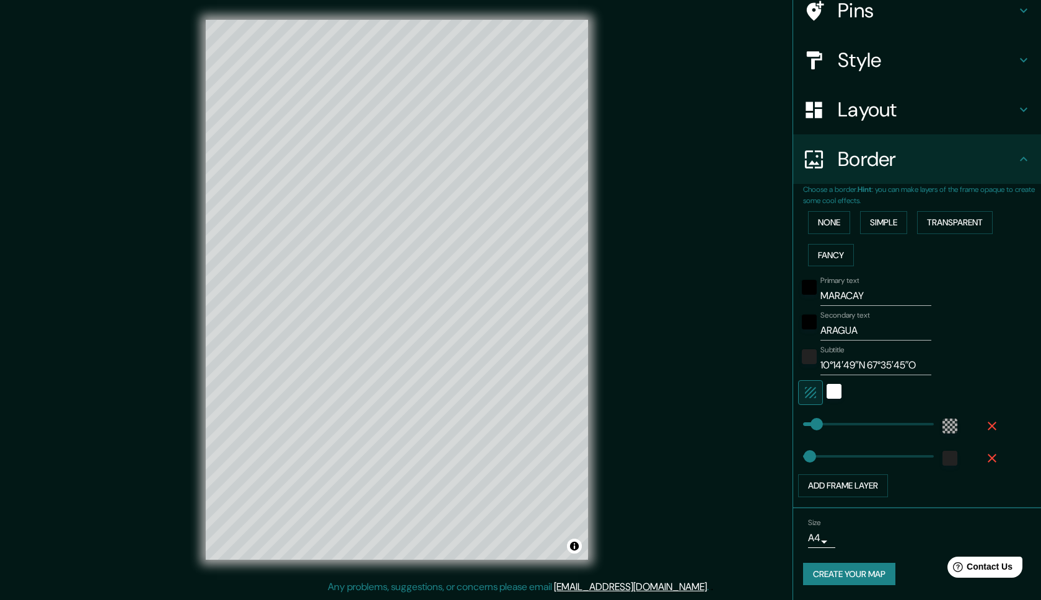
click at [850, 571] on button "Create your map" at bounding box center [849, 574] width 92 height 23
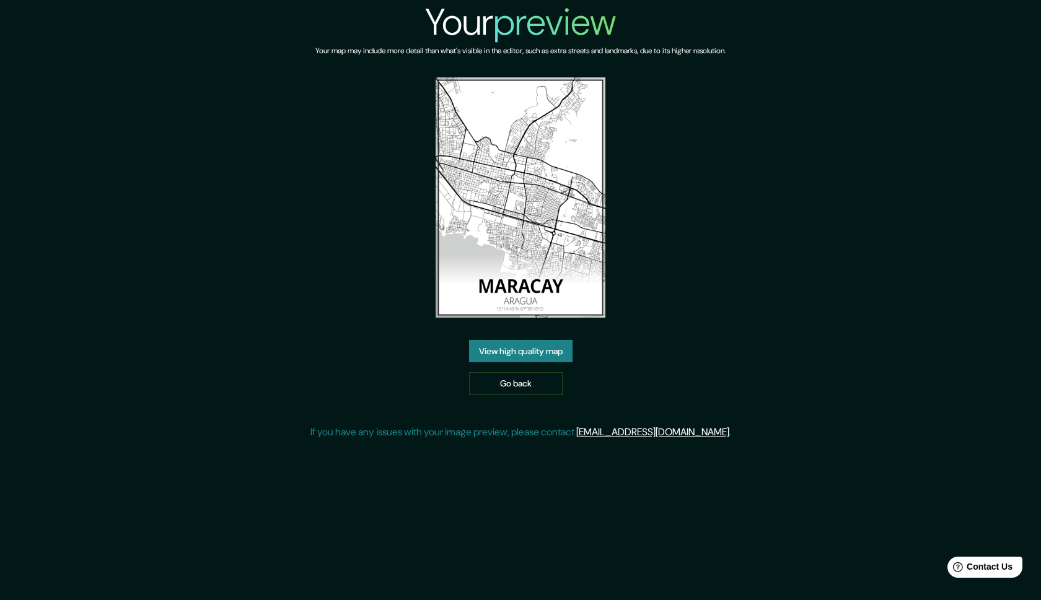
click at [540, 340] on link "View high quality map" at bounding box center [520, 351] width 103 height 23
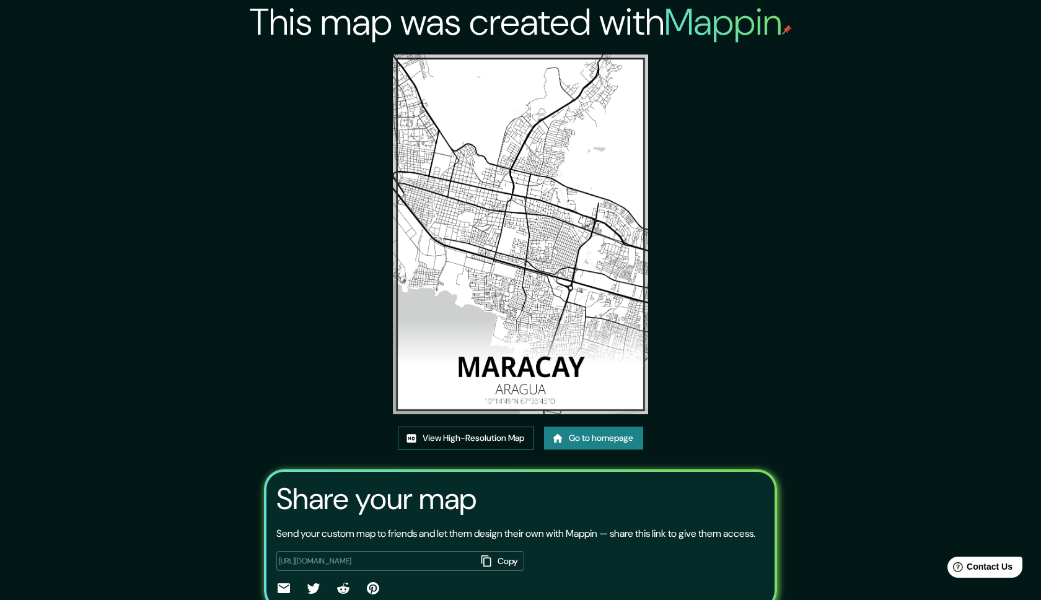
click at [465, 439] on link "View High-Resolution Map" at bounding box center [466, 438] width 136 height 23
click at [470, 442] on link "View High-Resolution Map" at bounding box center [466, 438] width 136 height 23
click at [602, 440] on link "Go to homepage" at bounding box center [593, 438] width 99 height 23
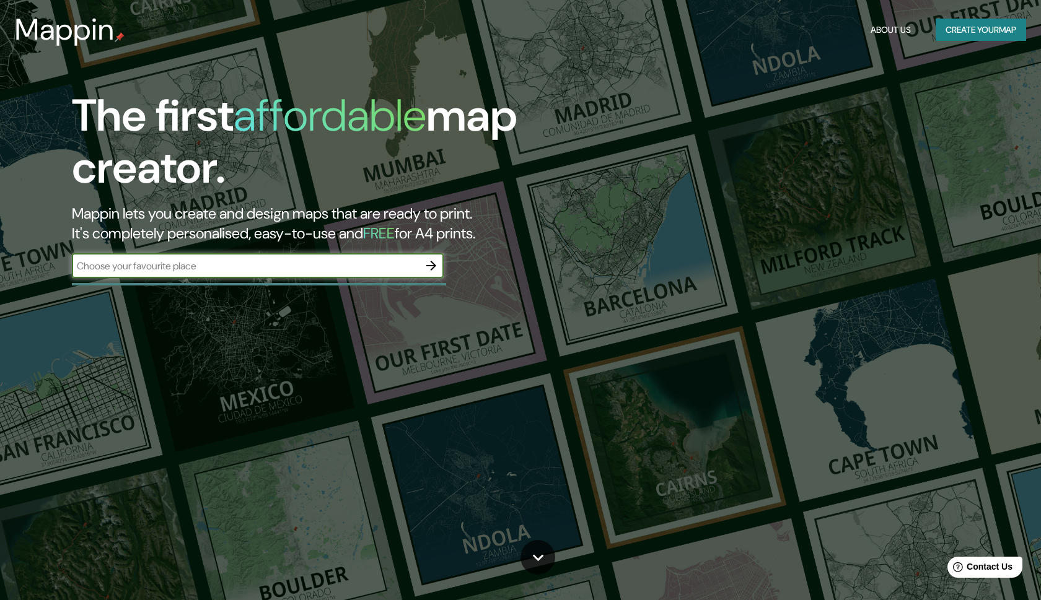
click at [969, 38] on button "Create your map" at bounding box center [981, 30] width 90 height 23
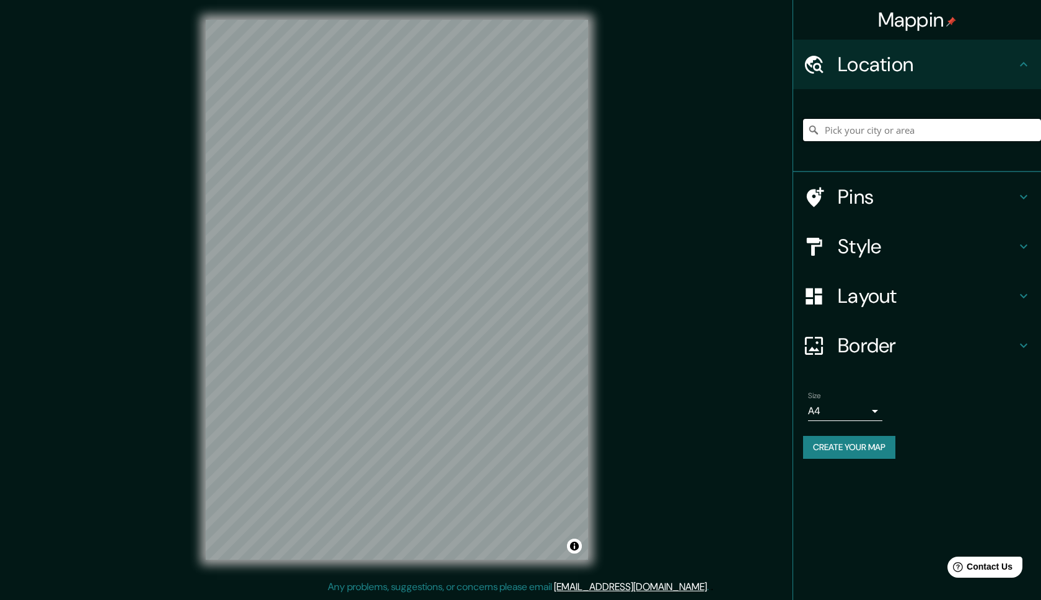
click at [889, 134] on input "Pick your city or area" at bounding box center [922, 130] width 238 height 22
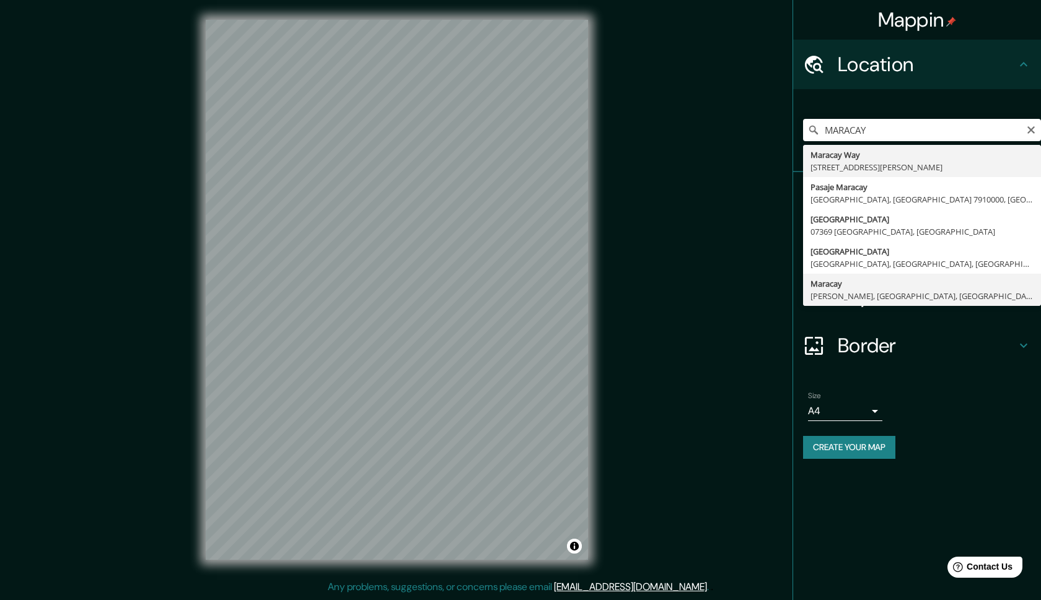
type input "Maracay, Girardot, Aragua, Venezuela"
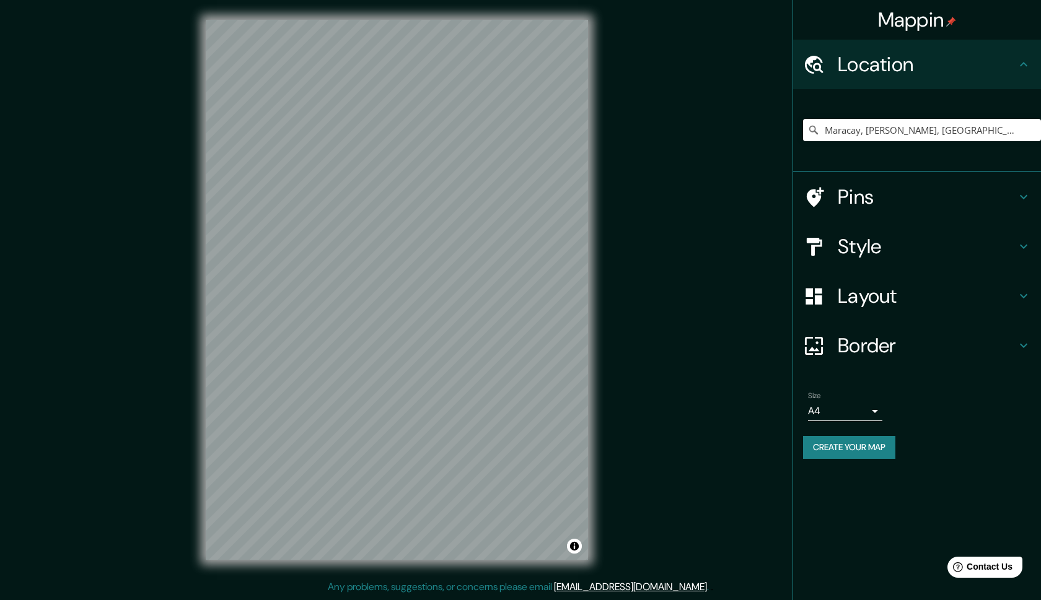
click at [963, 302] on h4 "Layout" at bounding box center [927, 296] width 178 height 25
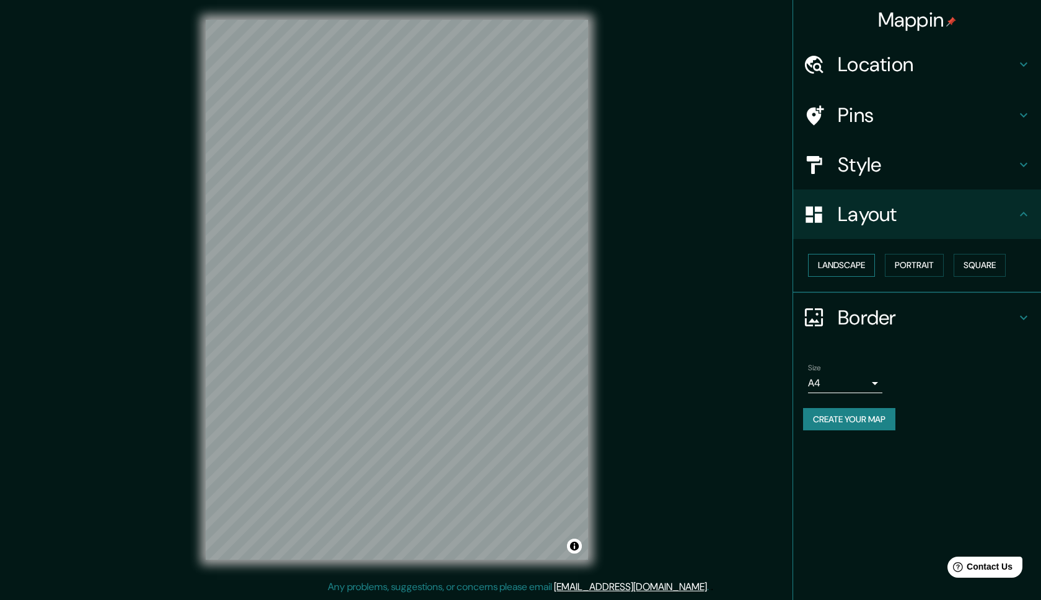
click at [843, 263] on button "Landscape" at bounding box center [841, 265] width 67 height 23
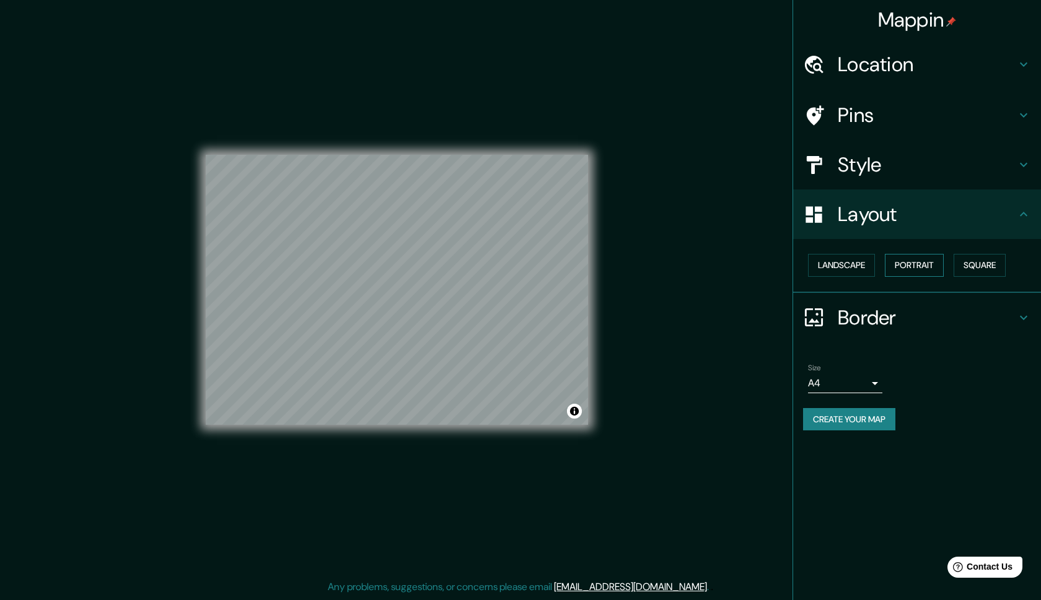
click at [917, 266] on button "Portrait" at bounding box center [914, 265] width 59 height 23
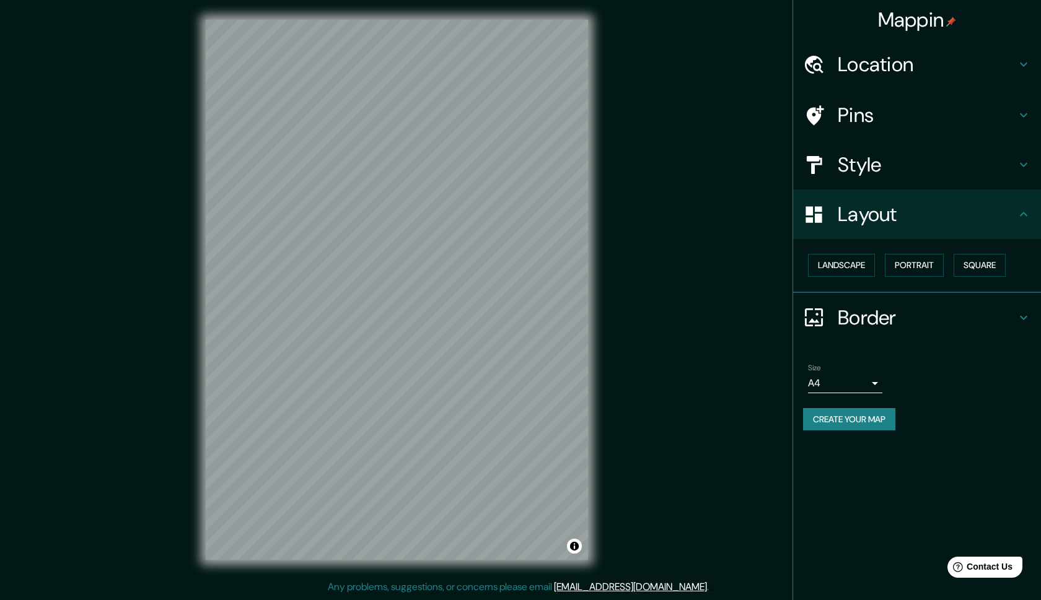
click at [838, 423] on button "Create your map" at bounding box center [849, 419] width 92 height 23
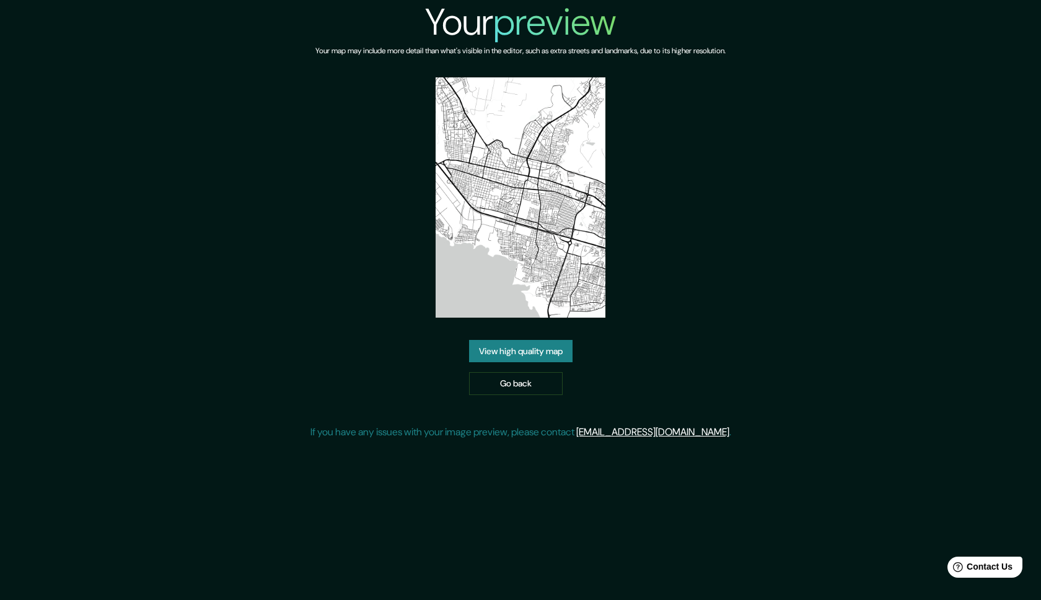
click at [519, 351] on link "View high quality map" at bounding box center [520, 351] width 103 height 23
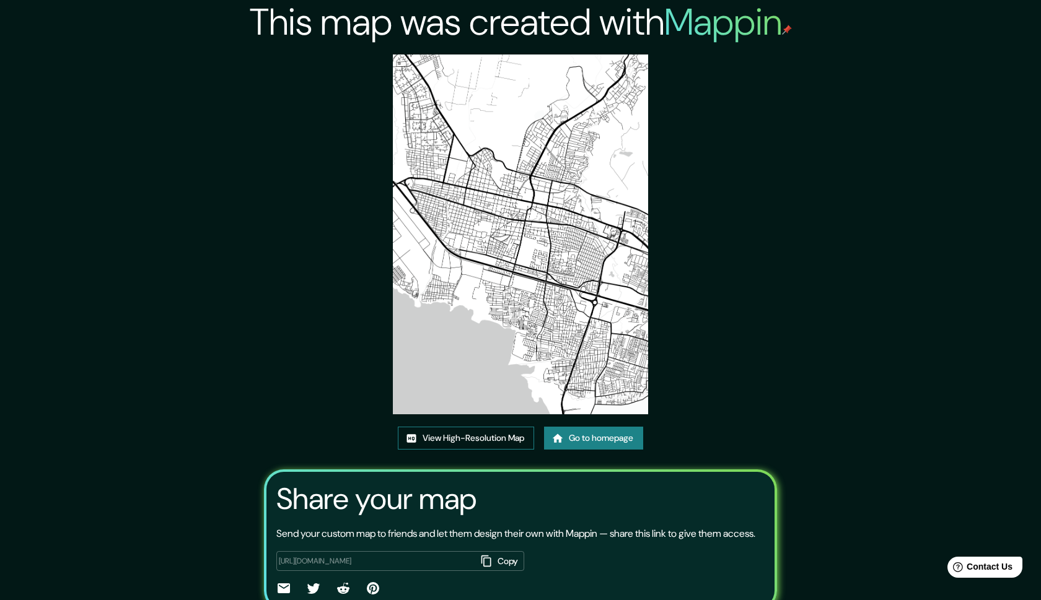
click at [475, 440] on link "View High-Resolution Map" at bounding box center [466, 438] width 136 height 23
